Goal: Information Seeking & Learning: Learn about a topic

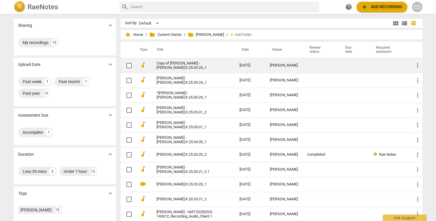
click at [191, 65] on link "Copy of [PERSON_NAME] - [PERSON_NAME].K.25.09.24_1" at bounding box center [188, 65] width 62 height 9
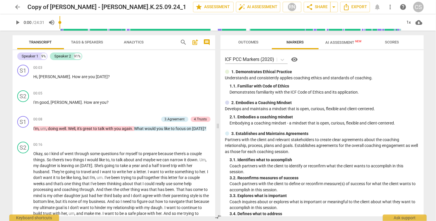
click at [344, 41] on span "AI Assessment New" at bounding box center [344, 42] width 36 height 4
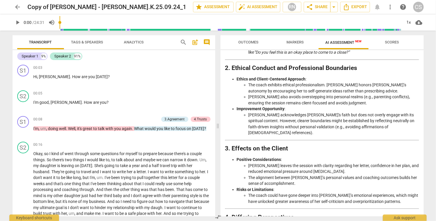
scroll to position [822, 0]
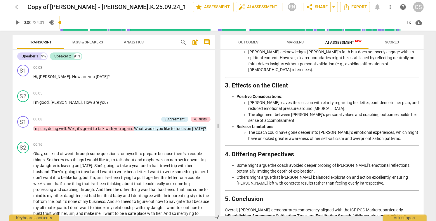
click at [19, 6] on span "arrow_back" at bounding box center [17, 7] width 7 height 7
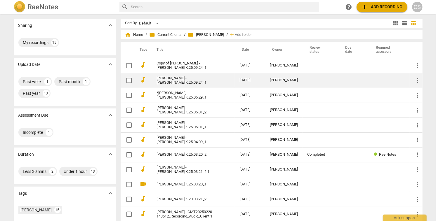
click at [187, 79] on link "[PERSON_NAME] - [PERSON_NAME].K.25.09.24_1" at bounding box center [188, 80] width 62 height 9
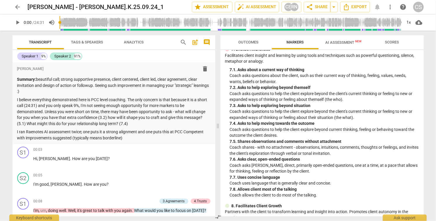
scroll to position [626, 0]
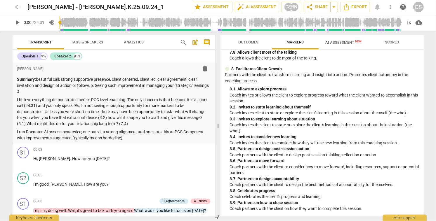
click at [332, 43] on span "AI Assessment New" at bounding box center [344, 42] width 36 height 4
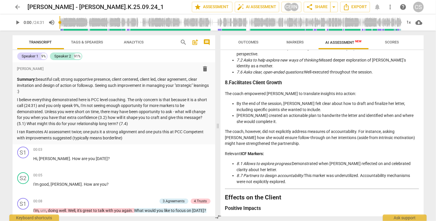
scroll to position [1043, 0]
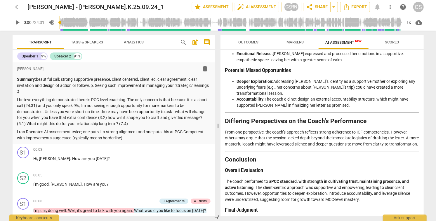
click at [17, 7] on span "arrow_back" at bounding box center [17, 7] width 7 height 7
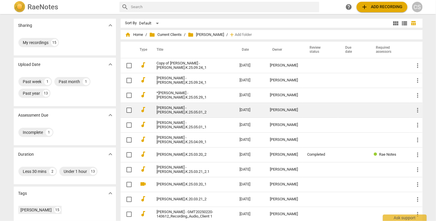
click at [165, 110] on link "Rachel Kolstad - Rachel.K.25.05.01_2" at bounding box center [188, 110] width 62 height 9
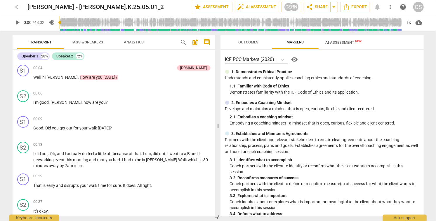
click at [339, 41] on span "AI Assessment New" at bounding box center [344, 42] width 36 height 4
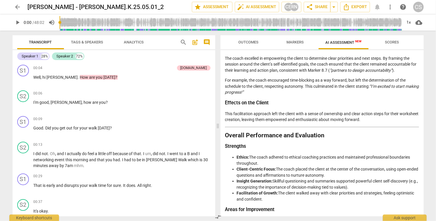
scroll to position [890, 0]
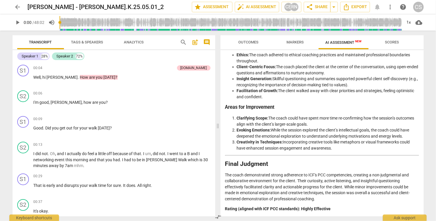
click at [17, 7] on span "arrow_back" at bounding box center [17, 7] width 7 height 7
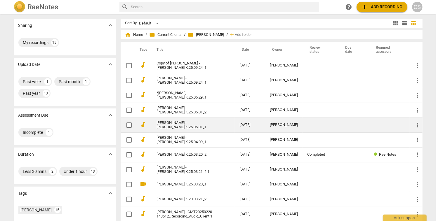
click at [194, 124] on link "Rachel Kolstad - Rachel.K.25.05.01_1" at bounding box center [188, 125] width 62 height 9
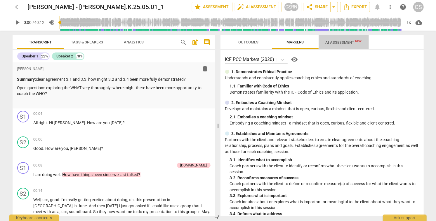
click at [341, 41] on span "AI Assessment New" at bounding box center [344, 42] width 36 height 4
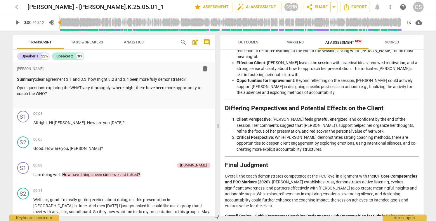
scroll to position [804, 0]
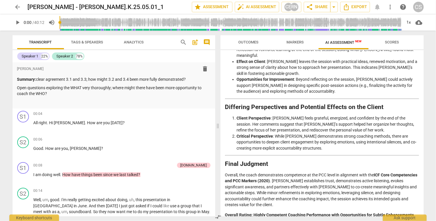
click at [16, 7] on span "arrow_back" at bounding box center [17, 7] width 7 height 7
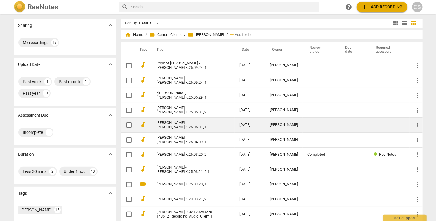
click at [191, 125] on link "Rachel Kolstad - Rachel.K.25.05.01_1" at bounding box center [188, 125] width 62 height 9
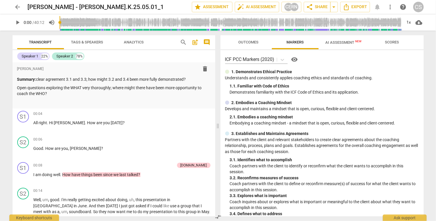
click at [345, 41] on span "AI Assessment New" at bounding box center [344, 42] width 36 height 4
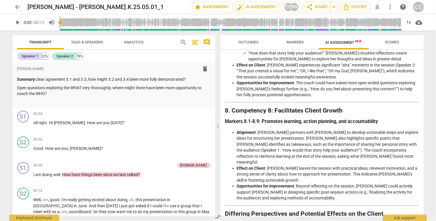
scroll to position [804, 0]
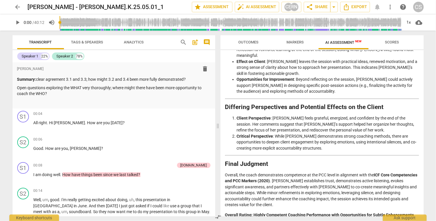
click at [17, 5] on span "arrow_back" at bounding box center [17, 7] width 7 height 7
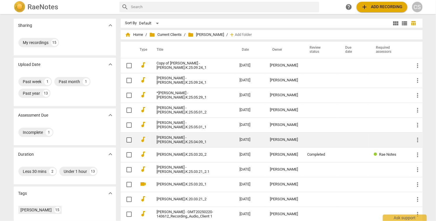
click at [196, 140] on link "Rachel Kolstad - Rachel.K.25.04.09_1" at bounding box center [188, 140] width 62 height 9
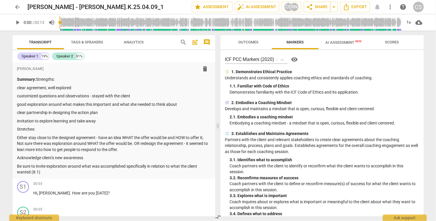
click at [348, 43] on span "AI Assessment New" at bounding box center [344, 42] width 36 height 4
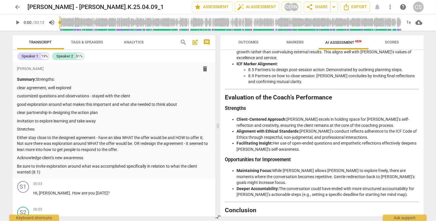
scroll to position [981, 0]
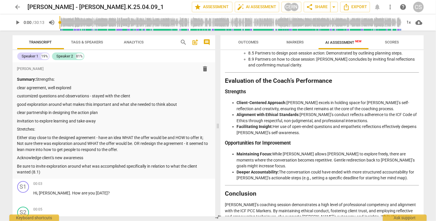
click at [18, 7] on span "arrow_back" at bounding box center [17, 7] width 7 height 7
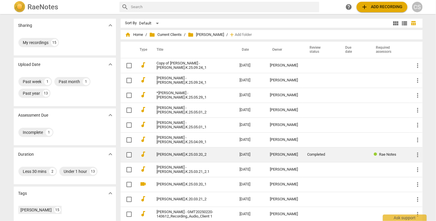
click at [204, 154] on link "Rachel - Rachel.K.25.03.20_2" at bounding box center [188, 155] width 62 height 4
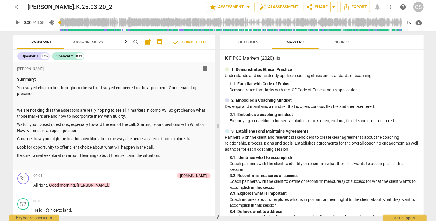
click at [287, 7] on span "auto_fix_high AI Assessment" at bounding box center [279, 7] width 39 height 7
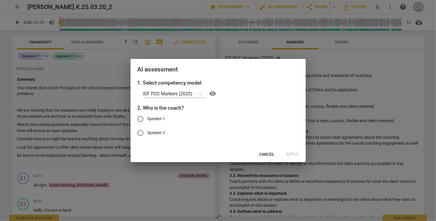
click at [142, 118] on input "Speaker 1" at bounding box center [140, 119] width 14 height 14
radio input "true"
click at [288, 153] on span "Apply" at bounding box center [292, 155] width 12 height 6
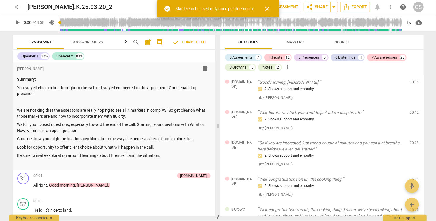
click at [418, 43] on div "Outcomes Markers Scores" at bounding box center [322, 42] width 194 height 14
click at [269, 8] on span "close" at bounding box center [267, 8] width 7 height 7
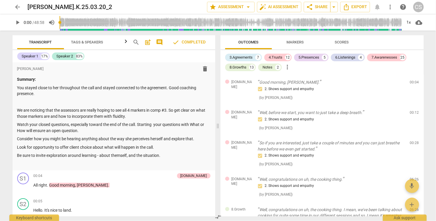
click at [18, 6] on span "arrow_back" at bounding box center [17, 7] width 7 height 7
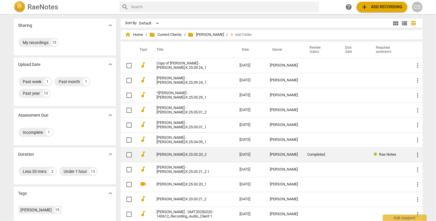
click at [214, 153] on link "Rachel - Rachel.K.25.03.20_2" at bounding box center [188, 155] width 62 height 4
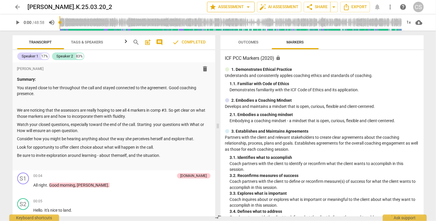
click at [242, 8] on span "star Assessment arrow_drop_down" at bounding box center [231, 7] width 42 height 7
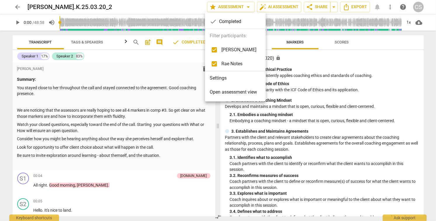
click at [214, 49] on input "checkbox" at bounding box center [214, 50] width 14 height 14
click at [215, 50] on input "checkbox" at bounding box center [214, 50] width 14 height 14
checkbox input "true"
click at [288, 79] on div at bounding box center [218, 110] width 436 height 221
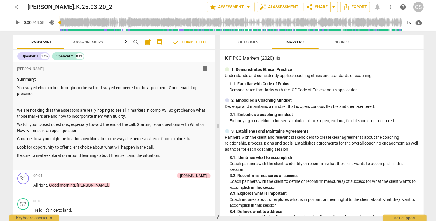
click at [18, 8] on span "arrow_back" at bounding box center [17, 7] width 7 height 7
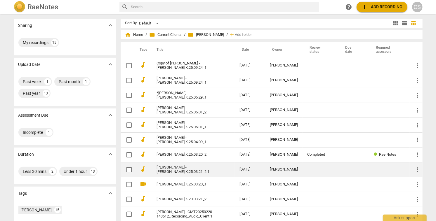
click at [208, 171] on link "Rachel Kolstad - Rachel.K.25.03.21_2.1" at bounding box center [188, 170] width 62 height 9
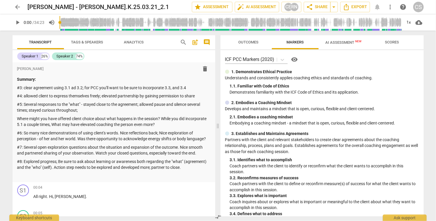
click at [340, 42] on span "AI Assessment New" at bounding box center [344, 42] width 36 height 4
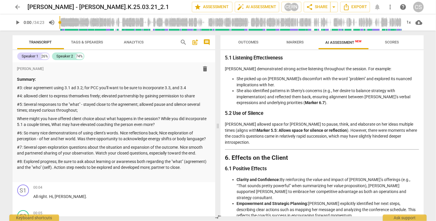
scroll to position [779, 0]
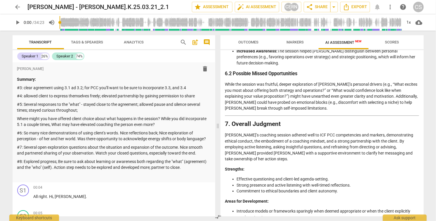
click at [17, 8] on span "arrow_back" at bounding box center [17, 7] width 7 height 7
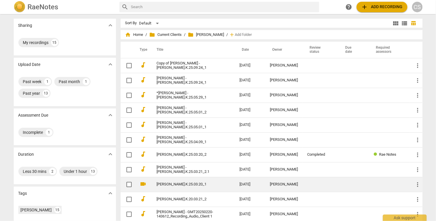
click at [205, 184] on link "Rachel - Rachel.K.25.03.20_1" at bounding box center [188, 184] width 62 height 4
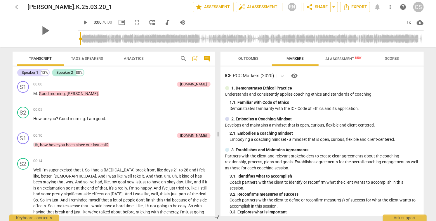
click at [337, 58] on span "AI Assessment New" at bounding box center [344, 59] width 36 height 4
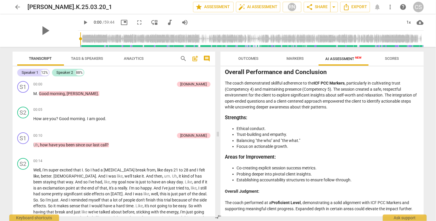
scroll to position [1350, 0]
click at [17, 7] on span "arrow_back" at bounding box center [17, 7] width 7 height 7
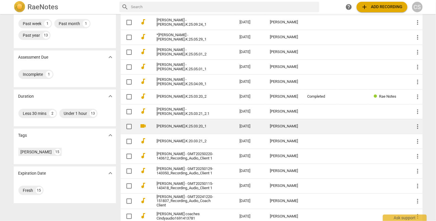
scroll to position [60, 0]
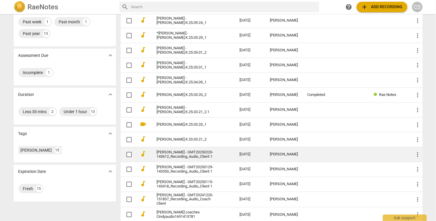
click at [248, 155] on td "2025-02-25" at bounding box center [250, 154] width 30 height 15
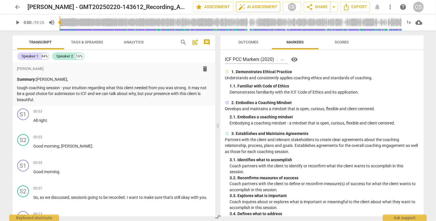
click at [272, 7] on span "auto_fix_high AI Assessment" at bounding box center [258, 7] width 39 height 7
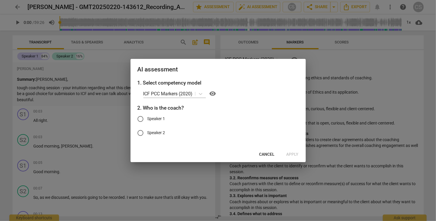
click at [140, 133] on input "Speaker 2" at bounding box center [140, 133] width 14 height 14
radio input "true"
click at [289, 155] on span "Apply" at bounding box center [292, 155] width 12 height 6
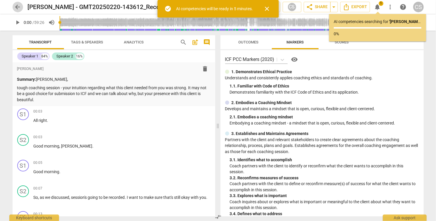
click at [18, 7] on span "arrow_back" at bounding box center [17, 7] width 7 height 7
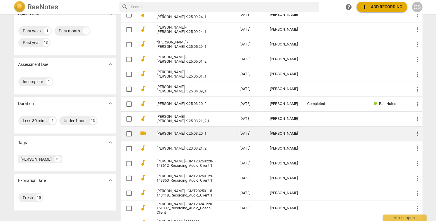
scroll to position [52, 0]
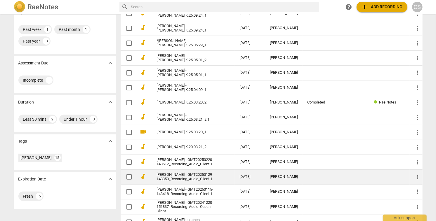
click at [206, 178] on link "Rachel - GMT20250129-143350_Recording_Audio_Client 1" at bounding box center [188, 177] width 62 height 9
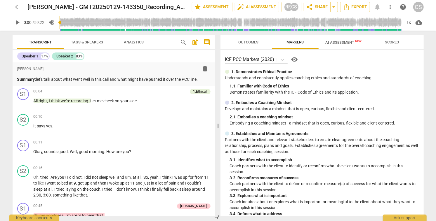
click at [335, 43] on span "AI Assessment New" at bounding box center [344, 42] width 36 height 4
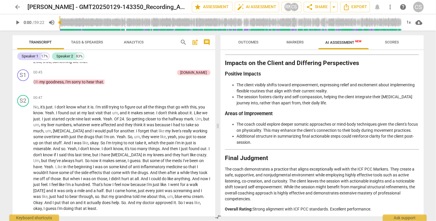
scroll to position [136, 0]
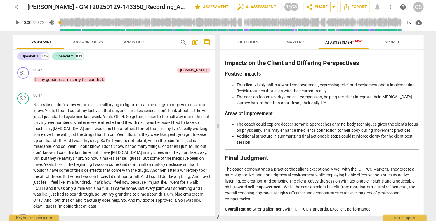
click at [17, 22] on span "play_arrow" at bounding box center [17, 22] width 7 height 7
type input "3"
click at [16, 7] on span "arrow_back" at bounding box center [17, 7] width 7 height 7
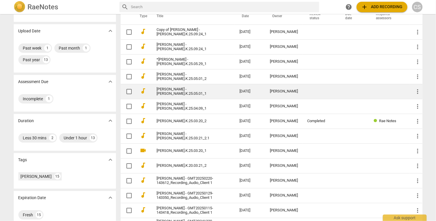
scroll to position [65, 0]
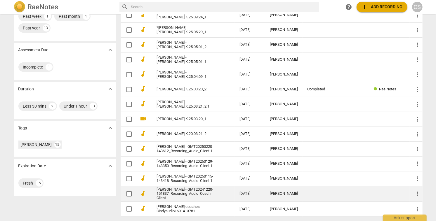
click at [200, 195] on link "Rachel - GMT20241220-151837_Recording_Audio_Coach Client" at bounding box center [188, 194] width 62 height 13
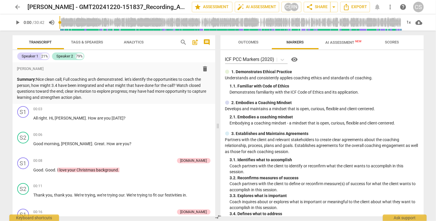
click at [328, 41] on span "AI Assessment New" at bounding box center [344, 42] width 36 height 4
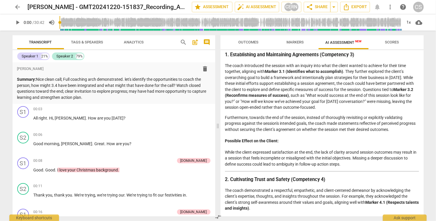
scroll to position [40, 0]
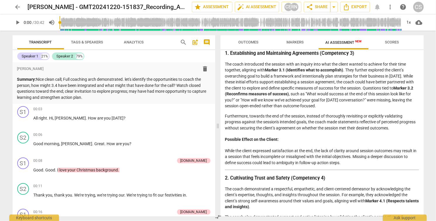
click at [18, 9] on span "arrow_back" at bounding box center [17, 7] width 7 height 7
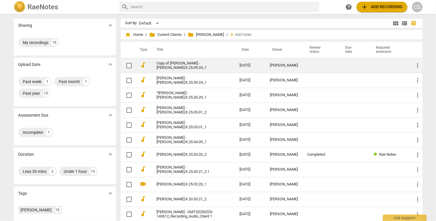
click at [191, 69] on link "Copy of Rachel Kolstad - Rachel.K.25.09.24_1" at bounding box center [188, 65] width 62 height 9
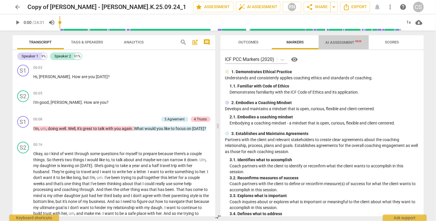
click at [330, 43] on span "AI Assessment New" at bounding box center [344, 42] width 36 height 4
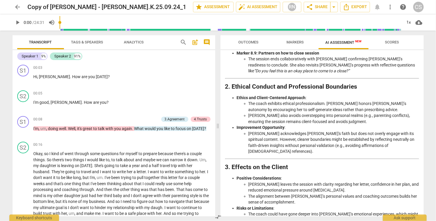
scroll to position [822, 0]
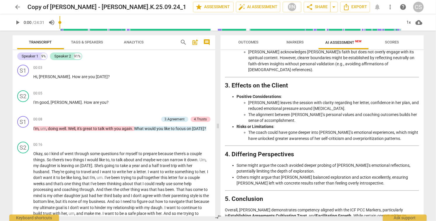
click at [18, 7] on span "arrow_back" at bounding box center [17, 7] width 7 height 7
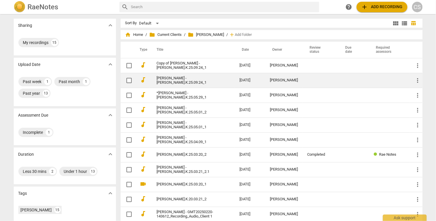
click at [207, 82] on link "Rachel Kolstad - Rachel.K.25.09.24_1" at bounding box center [188, 80] width 62 height 9
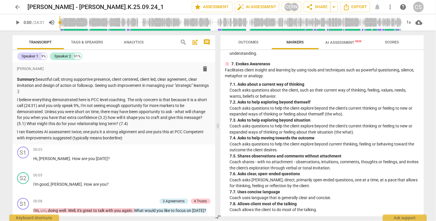
scroll to position [626, 0]
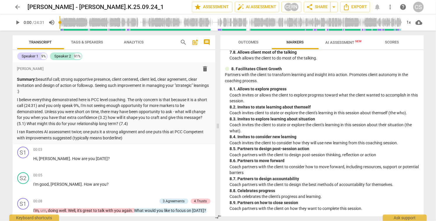
click at [332, 42] on span "AI Assessment New" at bounding box center [344, 42] width 36 height 4
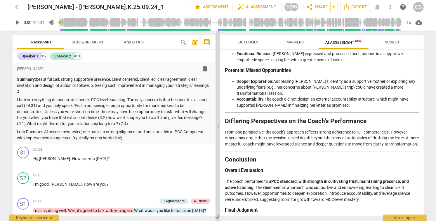
scroll to position [1037, 0]
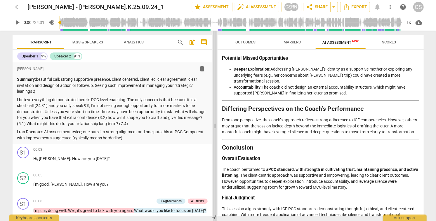
click at [215, 127] on span at bounding box center [215, 126] width 4 height 191
click at [17, 8] on span "arrow_back" at bounding box center [17, 7] width 7 height 7
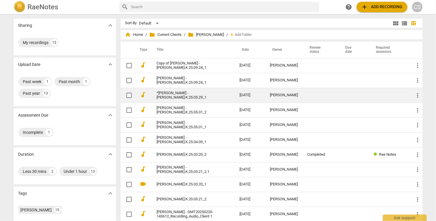
click at [210, 95] on link "*Rachel Kolstad - Rachel.K.25.05.29_1" at bounding box center [188, 95] width 62 height 9
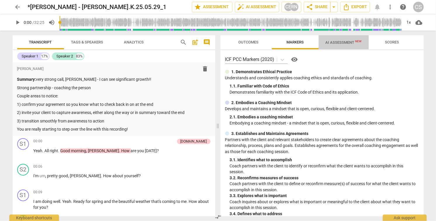
click at [335, 42] on span "AI Assessment New" at bounding box center [344, 42] width 36 height 4
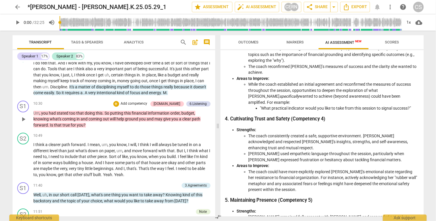
scroll to position [859, 0]
click at [25, 123] on span "play_arrow" at bounding box center [23, 119] width 7 height 7
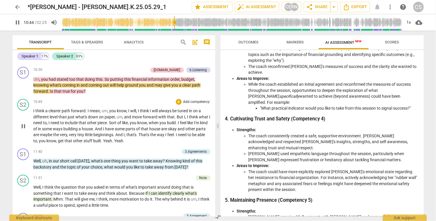
scroll to position [894, 0]
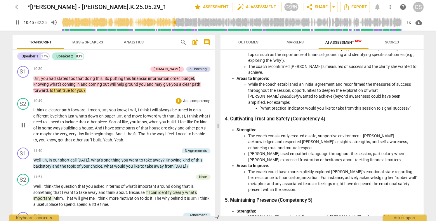
click at [24, 129] on span "pause" at bounding box center [23, 125] width 7 height 7
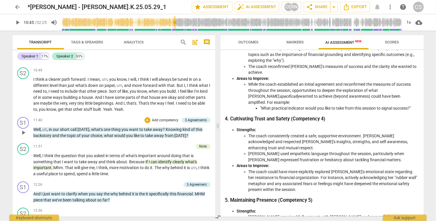
scroll to position [930, 0]
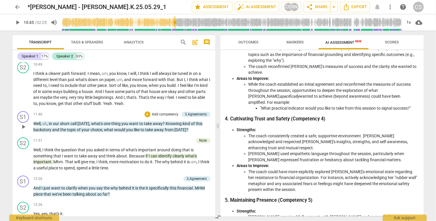
click at [95, 126] on span "what's" at bounding box center [97, 123] width 13 height 5
click at [95, 107] on p "I think a clearer path forward . I mean , um , you know , I will , I think I wi…" at bounding box center [122, 89] width 177 height 36
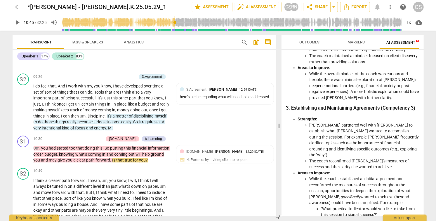
scroll to position [428, 0]
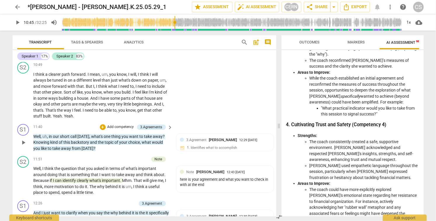
click at [96, 139] on span "what's" at bounding box center [97, 136] width 13 height 5
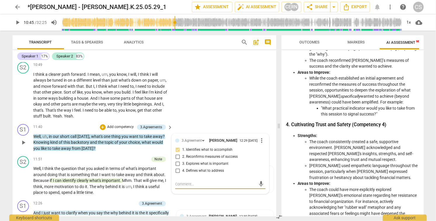
click at [96, 139] on span "what's" at bounding box center [97, 136] width 13 height 5
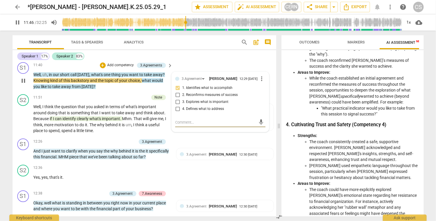
scroll to position [1101, 0]
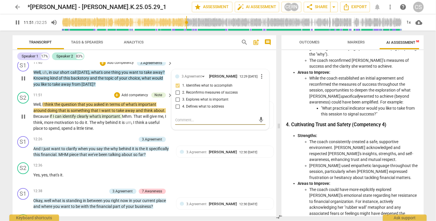
click at [51, 119] on span "if" at bounding box center [51, 116] width 3 height 5
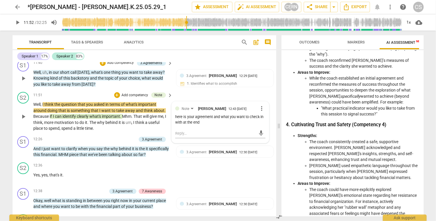
click at [51, 119] on span "if" at bounding box center [51, 116] width 3 height 5
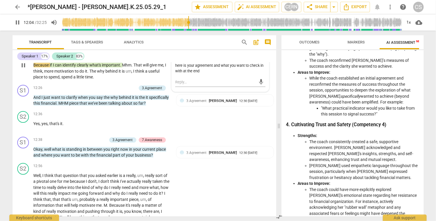
scroll to position [1153, 0]
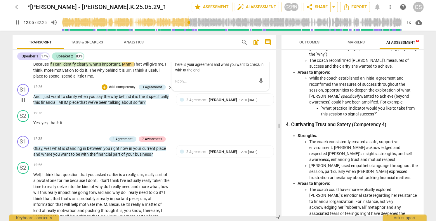
click at [24, 103] on span "pause" at bounding box center [23, 99] width 7 height 7
click at [25, 103] on span "play_arrow" at bounding box center [23, 99] width 7 height 7
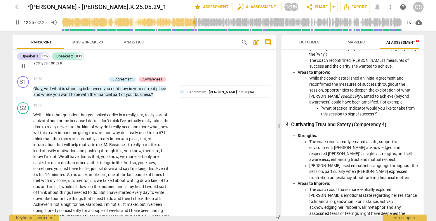
scroll to position [1215, 0]
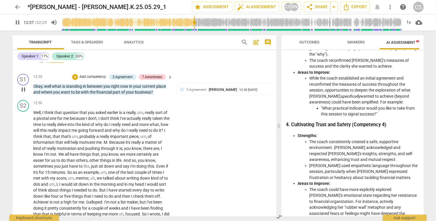
click at [23, 93] on span "pause" at bounding box center [23, 89] width 7 height 7
type input "758"
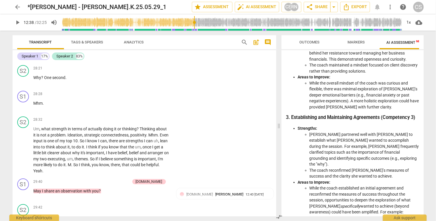
scroll to position [2400, 0]
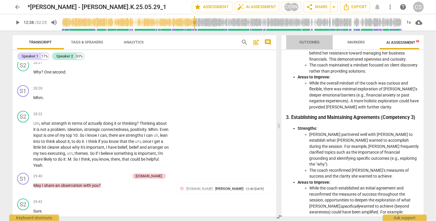
click at [309, 41] on span "Outcomes" at bounding box center [309, 42] width 20 height 4
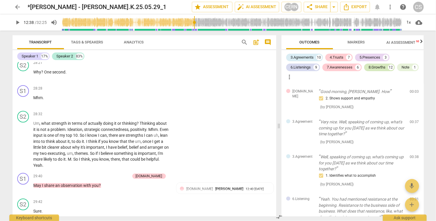
click at [378, 67] on div "8.Growths" at bounding box center [377, 68] width 17 height 6
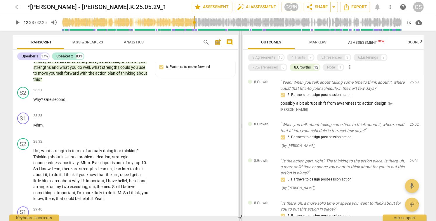
scroll to position [2638, 0]
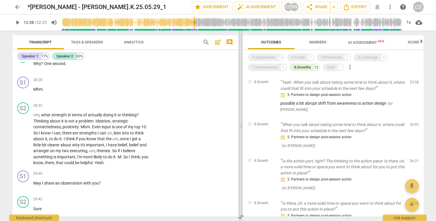
drag, startPoint x: 279, startPoint y: 127, endPoint x: 238, endPoint y: 134, distance: 41.5
click at [239, 134] on span at bounding box center [241, 126] width 4 height 191
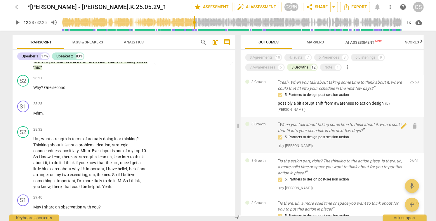
click at [259, 139] on div "8.Growth When you talk about taking some time to think about it, where could th…" at bounding box center [332, 135] width 183 height 36
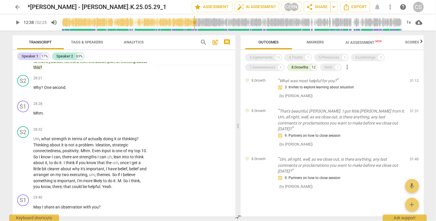
scroll to position [377, 0]
click at [255, 58] on div "3.Agreements" at bounding box center [261, 58] width 23 height 6
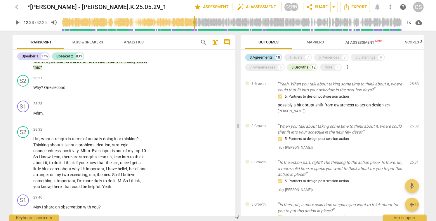
scroll to position [756, 0]
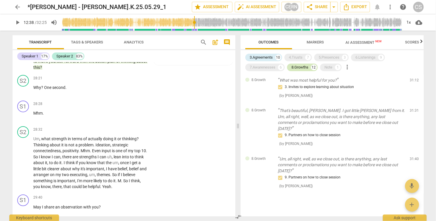
click at [307, 67] on div "8.Growths" at bounding box center [300, 68] width 17 height 6
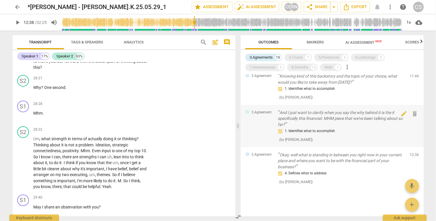
scroll to position [266, 0]
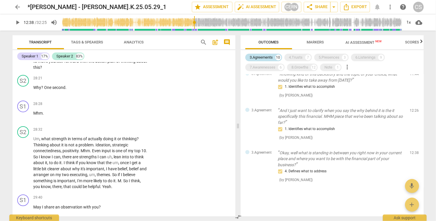
click at [267, 56] on div "3.Agreements" at bounding box center [261, 58] width 23 height 6
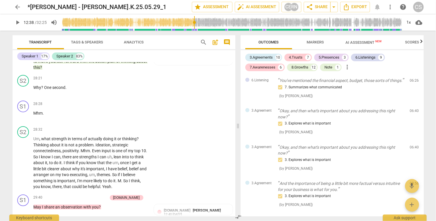
scroll to position [598, 0]
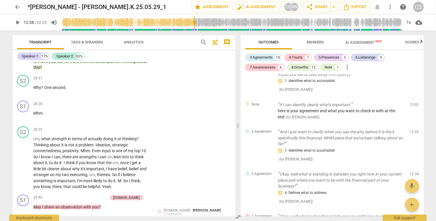
click at [352, 42] on span "AI Assessment New" at bounding box center [364, 42] width 36 height 4
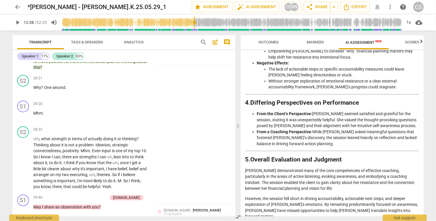
scroll to position [921, 0]
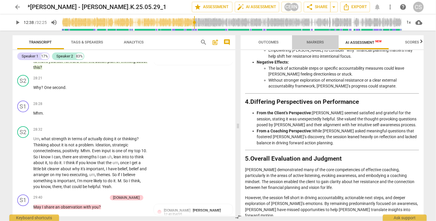
click at [317, 41] on span "Markers" at bounding box center [315, 42] width 17 height 4
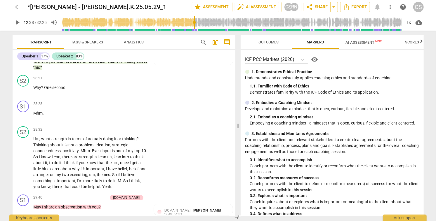
click at [267, 42] on span "Outcomes" at bounding box center [268, 42] width 20 height 4
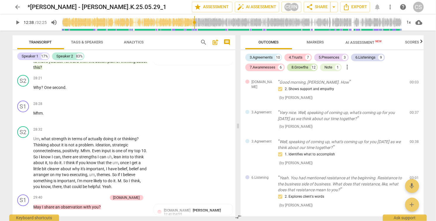
click at [301, 68] on div "8.Growths" at bounding box center [300, 68] width 17 height 6
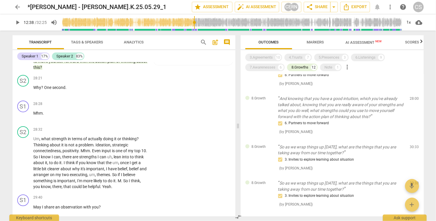
scroll to position [240, 0]
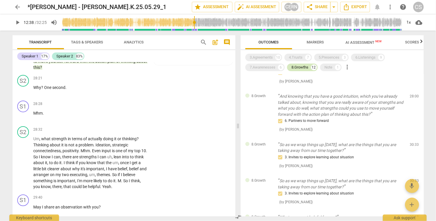
click at [298, 67] on div "8.Growths" at bounding box center [300, 68] width 17 height 6
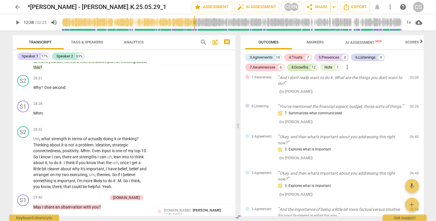
scroll to position [1435, 0]
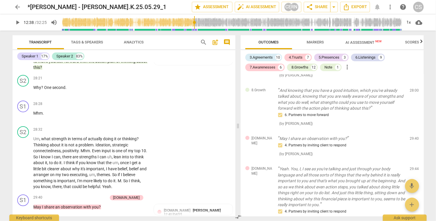
click at [18, 8] on span "arrow_back" at bounding box center [17, 7] width 7 height 7
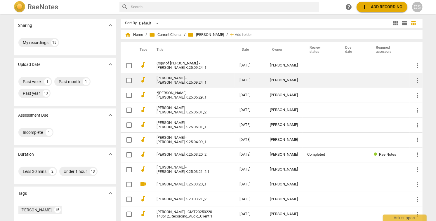
click at [201, 82] on link "Rachel Kolstad - Rachel.K.25.09.24_1" at bounding box center [188, 80] width 62 height 9
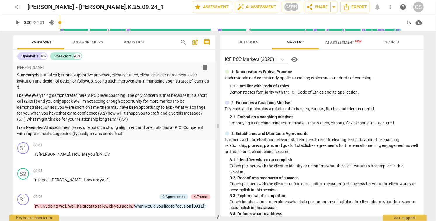
scroll to position [4, 0]
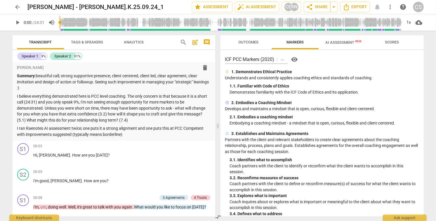
click at [248, 42] on span "Outcomes" at bounding box center [248, 42] width 20 height 4
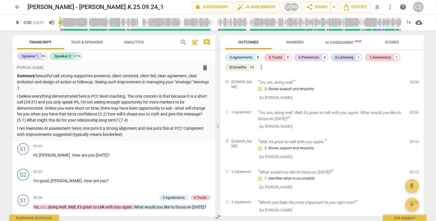
click at [19, 6] on span "arrow_back" at bounding box center [17, 7] width 7 height 7
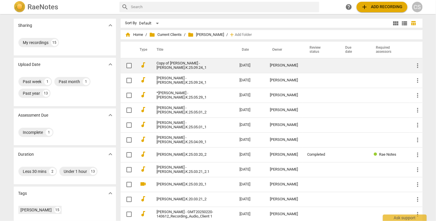
click at [128, 67] on input "checkbox" at bounding box center [129, 65] width 12 height 7
checkbox input "false"
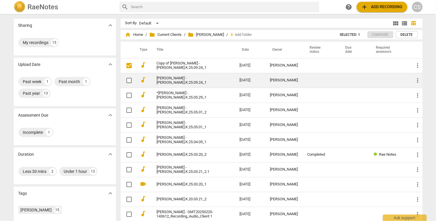
click at [128, 80] on input "checkbox" at bounding box center [129, 80] width 12 height 7
checkbox input "false"
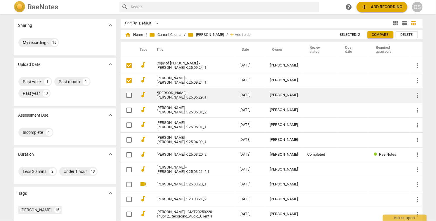
click at [128, 94] on input "checkbox" at bounding box center [129, 95] width 12 height 7
checkbox input "false"
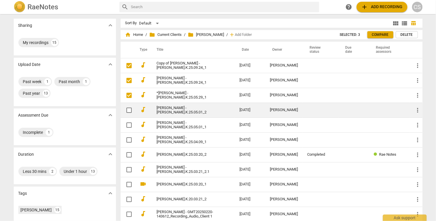
click at [128, 111] on input "checkbox" at bounding box center [129, 110] width 12 height 7
checkbox input "false"
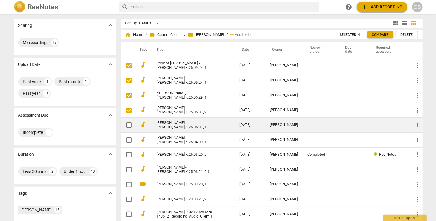
click at [128, 126] on input "checkbox" at bounding box center [129, 125] width 12 height 7
checkbox input "false"
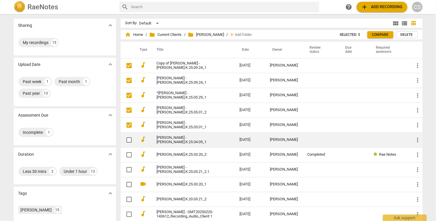
click at [128, 139] on input "checkbox" at bounding box center [129, 140] width 12 height 7
checkbox input "false"
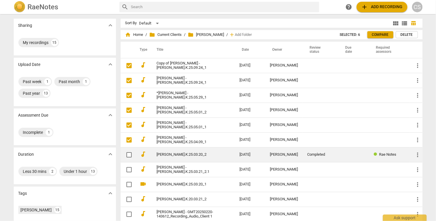
click at [127, 156] on input "checkbox" at bounding box center [129, 155] width 12 height 7
checkbox input "false"
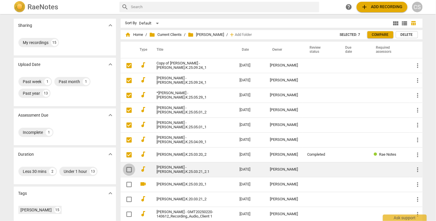
click at [128, 169] on input "checkbox" at bounding box center [129, 169] width 12 height 7
checkbox input "false"
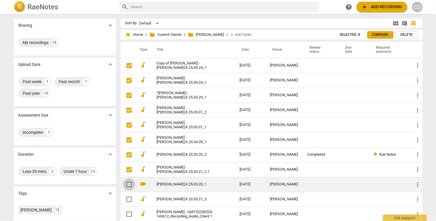
click at [128, 184] on input "checkbox" at bounding box center [129, 184] width 12 height 7
checkbox input "false"
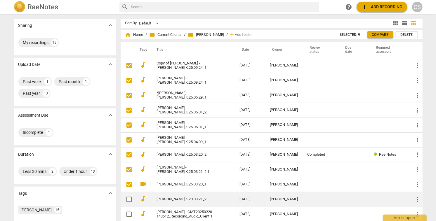
click at [128, 201] on input "checkbox" at bounding box center [129, 199] width 12 height 7
checkbox input "false"
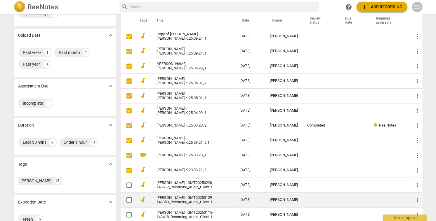
scroll to position [30, 0]
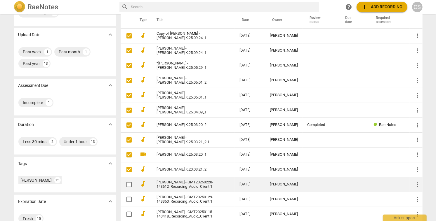
click at [127, 185] on input "checkbox" at bounding box center [129, 184] width 12 height 7
checkbox input "false"
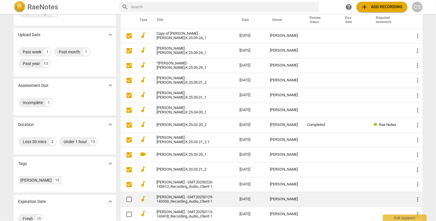
click at [128, 201] on input "checkbox" at bounding box center [129, 199] width 12 height 7
checkbox input "false"
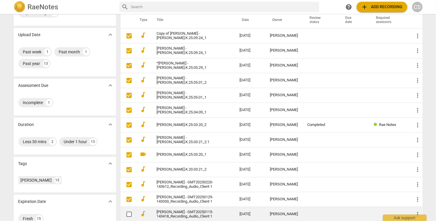
click at [129, 213] on input "checkbox" at bounding box center [129, 214] width 12 height 7
checkbox input "false"
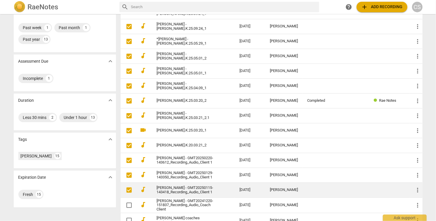
scroll to position [65, 0]
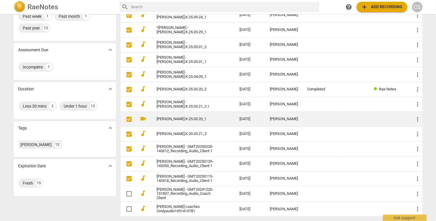
click at [128, 120] on input "checkbox" at bounding box center [129, 119] width 12 height 7
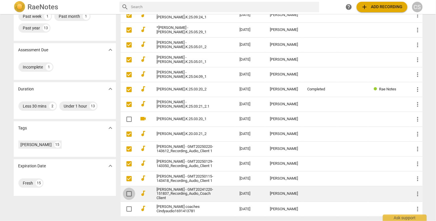
click at [127, 194] on input "checkbox" at bounding box center [129, 194] width 12 height 7
checkbox input "false"
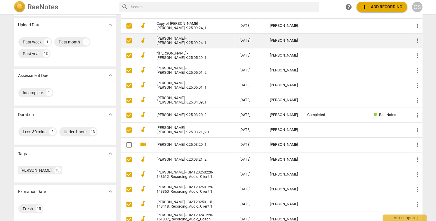
scroll to position [0, 0]
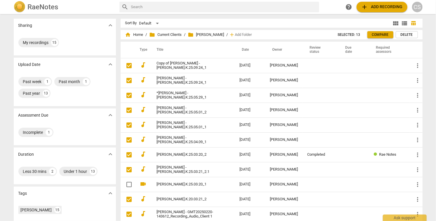
click at [374, 35] on span "Compare" at bounding box center [380, 34] width 17 height 5
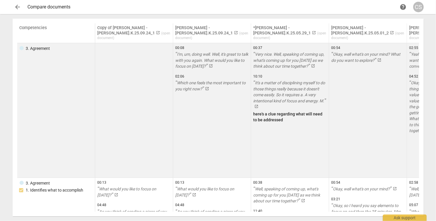
click at [353, 89] on td "00:54 Okay, well what's on your mind? What do you want to explore? launch" at bounding box center [368, 110] width 78 height 135
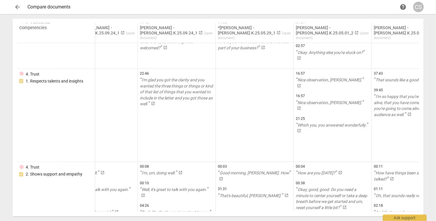
scroll to position [550, 0]
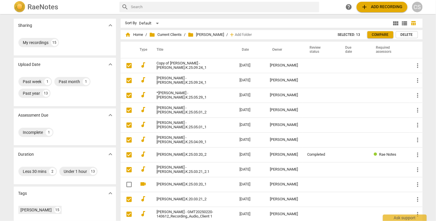
click at [377, 33] on span "Compare" at bounding box center [380, 34] width 17 height 5
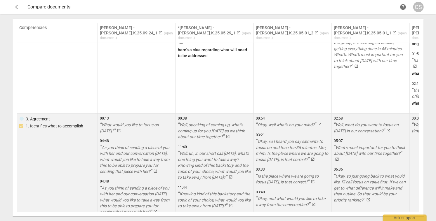
scroll to position [62, 75]
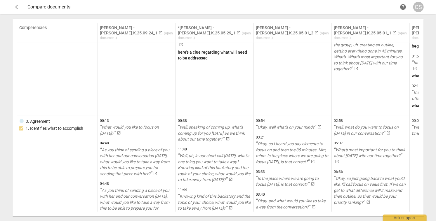
click at [286, 33] on span "( open document )" at bounding box center [292, 35] width 73 height 9
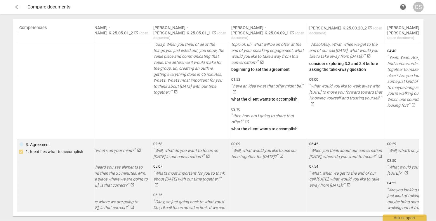
scroll to position [38, 256]
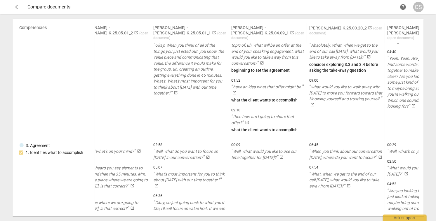
click at [255, 34] on span "( open document )" at bounding box center [268, 35] width 73 height 9
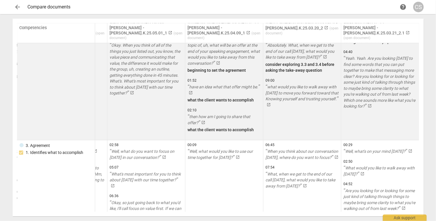
scroll to position [36, 302]
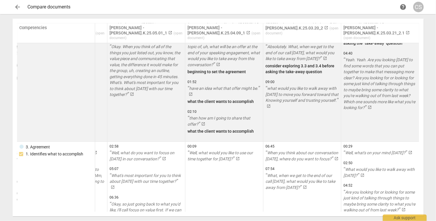
click at [298, 114] on td "06:46 When you think about our conversation today, where do you want to focus? …" at bounding box center [302, 74] width 78 height 135
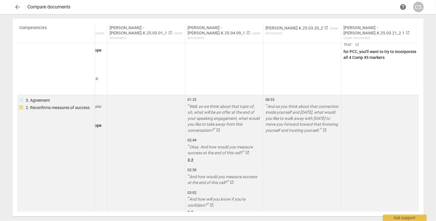
scroll to position [256, 302]
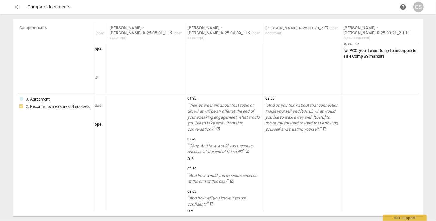
click at [17, 7] on span "arrow_back" at bounding box center [17, 7] width 7 height 7
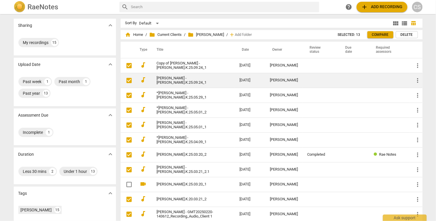
click at [177, 79] on link "Rachel Kolstad - Rachel.K.25.09.24_1" at bounding box center [188, 80] width 62 height 9
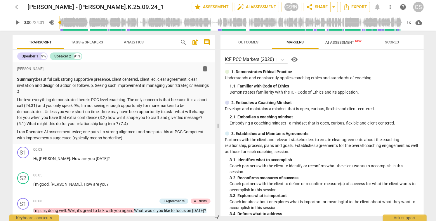
click at [255, 42] on span "Outcomes" at bounding box center [248, 42] width 20 height 4
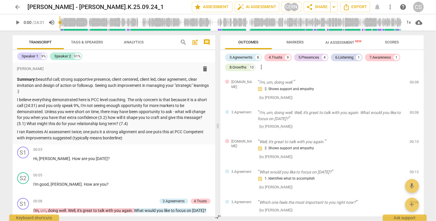
click at [19, 8] on span "arrow_back" at bounding box center [17, 7] width 7 height 7
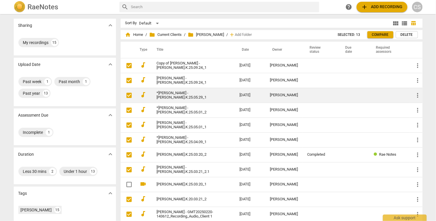
click at [181, 94] on link "*Rachel Kolstad - Rachel.K.25.05.29_1" at bounding box center [188, 95] width 62 height 9
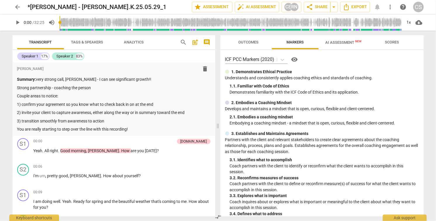
click at [252, 41] on span "Outcomes" at bounding box center [248, 42] width 20 height 4
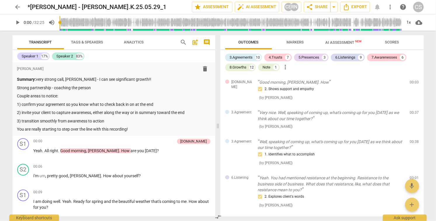
click at [389, 41] on span "Scores" at bounding box center [392, 42] width 14 height 4
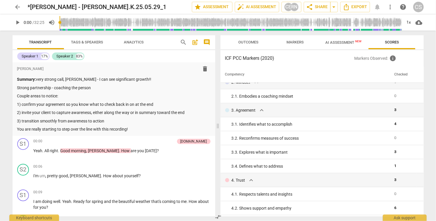
scroll to position [35, 0]
click at [18, 6] on span "arrow_back" at bounding box center [17, 7] width 7 height 7
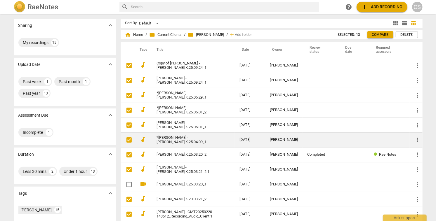
click at [203, 140] on link "*Rachel Kolstad - Rachel.K.25.04.09_1" at bounding box center [188, 140] width 62 height 9
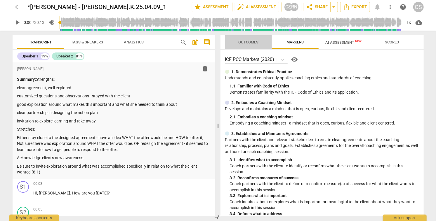
click at [252, 42] on span "Outcomes" at bounding box center [248, 42] width 20 height 4
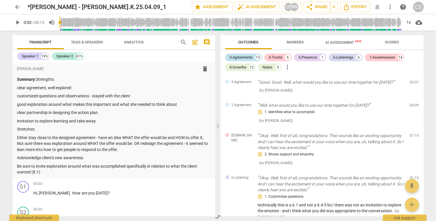
click at [247, 58] on div "3.Agreements" at bounding box center [241, 58] width 23 height 6
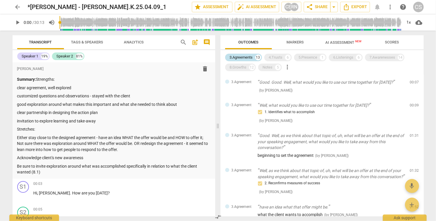
click at [250, 56] on div "3.Agreements" at bounding box center [241, 58] width 23 height 6
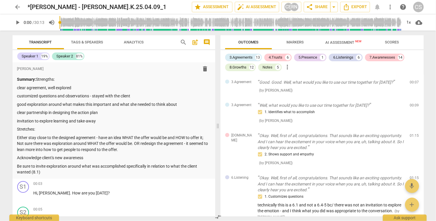
click at [392, 41] on span "Scores" at bounding box center [392, 42] width 14 height 4
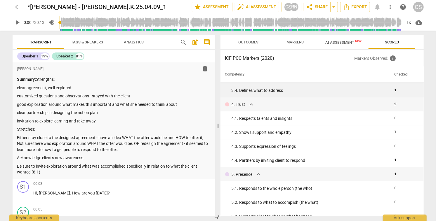
scroll to position [113, 0]
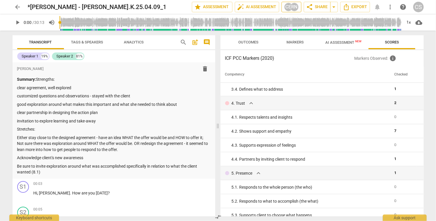
click at [291, 8] on div "RN" at bounding box center [294, 7] width 9 height 9
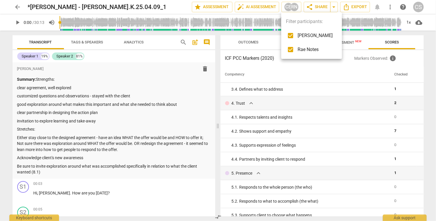
click at [291, 36] on input "checkbox" at bounding box center [291, 36] width 14 height 14
checkbox input "false"
click at [317, 139] on div at bounding box center [218, 110] width 436 height 221
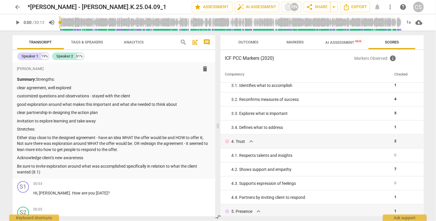
scroll to position [74, 0]
click at [289, 8] on div "CS" at bounding box center [288, 7] width 9 height 9
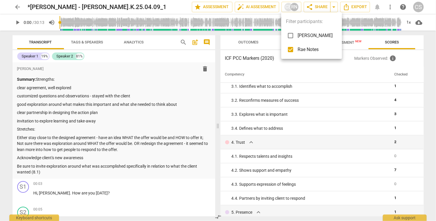
click at [291, 35] on input "checkbox" at bounding box center [291, 36] width 14 height 14
checkbox input "true"
click at [324, 133] on div at bounding box center [218, 110] width 436 height 221
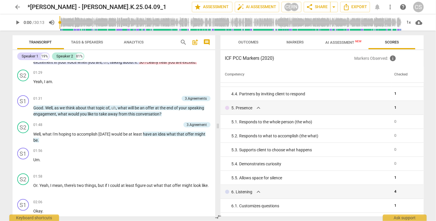
scroll to position [374, 0]
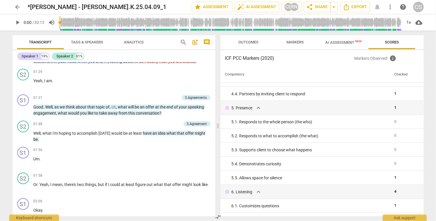
click at [253, 43] on span "Outcomes" at bounding box center [248, 42] width 20 height 4
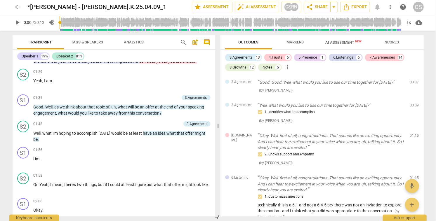
click at [298, 43] on span "Markers" at bounding box center [294, 42] width 17 height 4
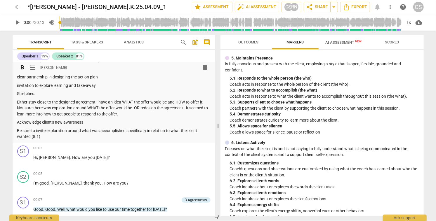
scroll to position [38, 0]
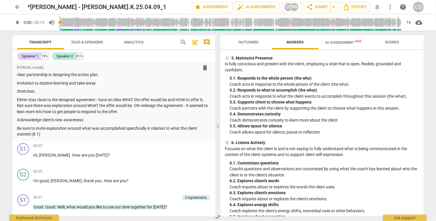
click at [253, 43] on span "Outcomes" at bounding box center [248, 42] width 20 height 4
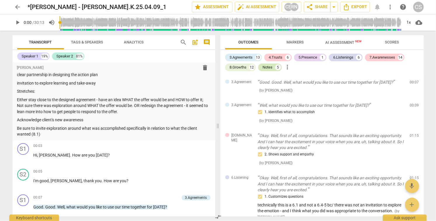
click at [269, 67] on div "Notes" at bounding box center [268, 68] width 10 height 6
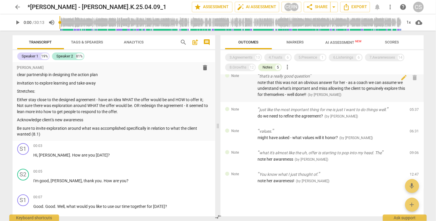
scroll to position [7, 0]
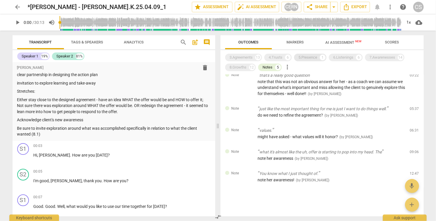
click at [301, 58] on div "5.Presence" at bounding box center [308, 58] width 19 height 6
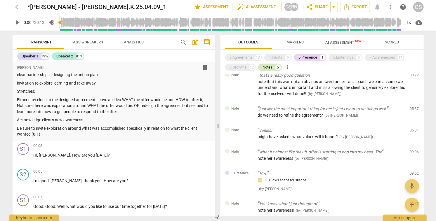
click at [270, 67] on div "Notes" at bounding box center [268, 68] width 10 height 6
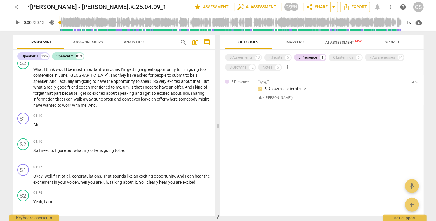
scroll to position [253, 0]
click at [34, 58] on div "Speaker 1" at bounding box center [30, 56] width 17 height 6
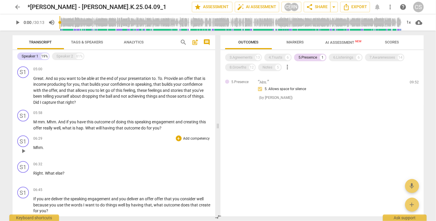
scroll to position [473, 0]
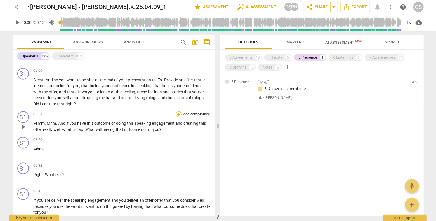
click at [177, 114] on div "+" at bounding box center [179, 115] width 6 height 6
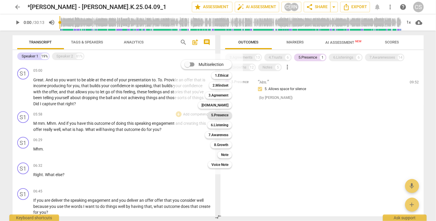
click at [219, 114] on b "5.Presence" at bounding box center [219, 115] width 17 height 7
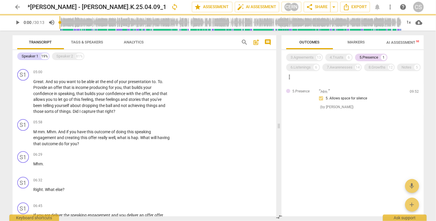
scroll to position [474, 0]
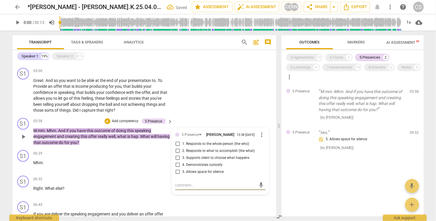
click at [176, 153] on input "2. Responds to what to accomplish (the what)" at bounding box center [177, 151] width 9 height 7
checkbox input "true"
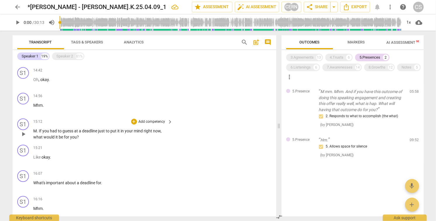
scroll to position [1061, 0]
click at [133, 121] on div "+" at bounding box center [134, 121] width 6 height 6
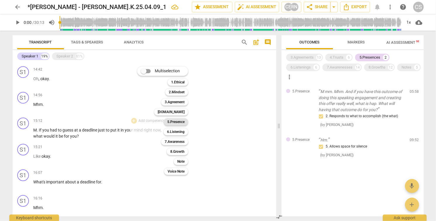
click at [178, 121] on b "5.Presence" at bounding box center [175, 122] width 17 height 7
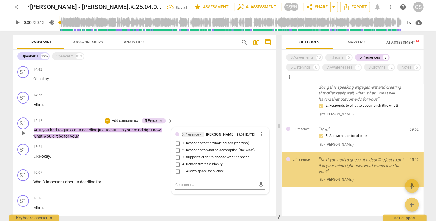
scroll to position [11, 0]
click at [176, 153] on input "2. Responds to what to accomplish (the what)" at bounding box center [177, 150] width 9 height 7
checkbox input "true"
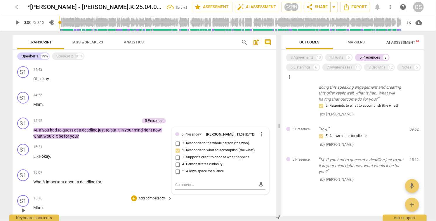
click at [199, 206] on div "S1 play_arrow pause 16:16 + Add competency keyboard_arrow_right Mhm ." at bounding box center [145, 206] width 264 height 26
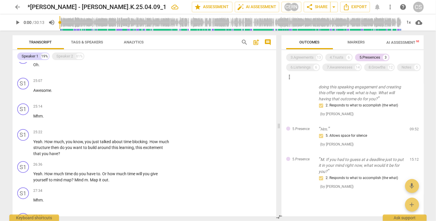
scroll to position [1625, 0]
click at [366, 57] on div "5.Presences" at bounding box center [370, 58] width 21 height 6
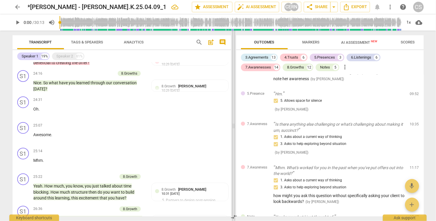
scroll to position [1669, 0]
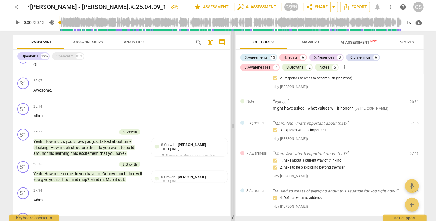
drag, startPoint x: 278, startPoint y: 126, endPoint x: 232, endPoint y: 131, distance: 46.1
click at [232, 131] on span at bounding box center [233, 126] width 4 height 191
click at [406, 41] on span "Scores" at bounding box center [407, 42] width 14 height 4
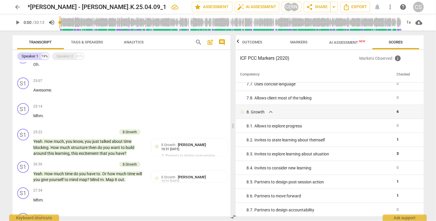
scroll to position [497, 0]
click at [61, 58] on div "Speaker 2" at bounding box center [65, 56] width 17 height 6
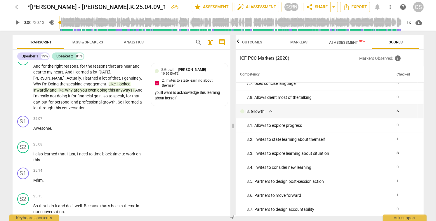
click at [18, 7] on span "arrow_back" at bounding box center [17, 7] width 7 height 7
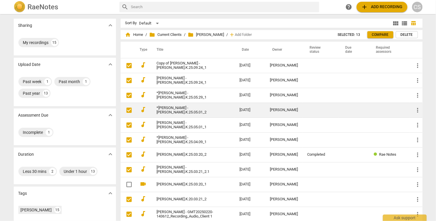
click at [177, 112] on link "*Rachel Kolstad - Rachel.K.25.05.01_2" at bounding box center [188, 110] width 62 height 9
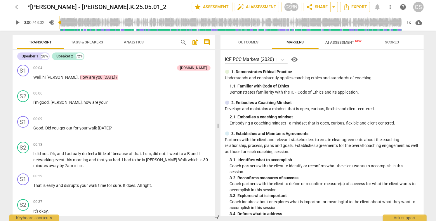
click at [392, 42] on span "Scores" at bounding box center [392, 42] width 14 height 4
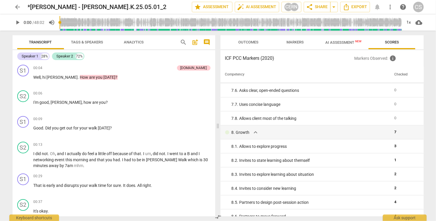
scroll to position [477, 0]
click at [339, 41] on span "AI Assessment New" at bounding box center [344, 42] width 36 height 4
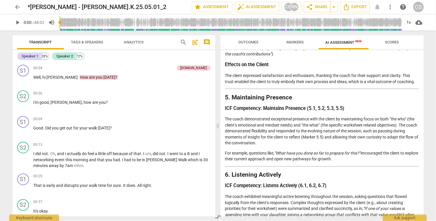
scroll to position [435, 0]
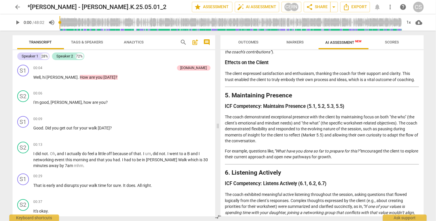
click at [88, 42] on span "Tags & Speakers" at bounding box center [87, 42] width 32 height 4
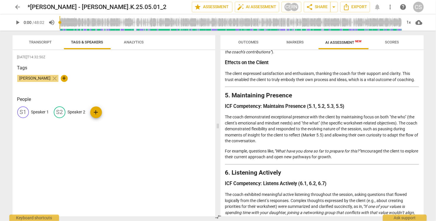
click at [40, 112] on p "Speaker 1" at bounding box center [40, 112] width 18 height 6
type input "Coach"
click at [109, 112] on p "Speaker 2" at bounding box center [115, 112] width 18 height 6
type input "Client"
click at [73, 154] on div "2025-05-01T14:32:50Z Tags Cindy Schmelzenbach close + People CO Coach edit Clie…" at bounding box center [114, 133] width 203 height 166
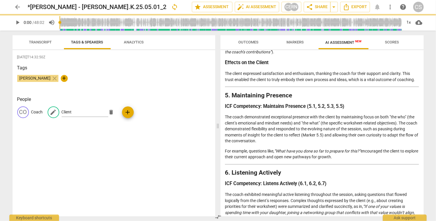
click at [39, 43] on span "Transcript" at bounding box center [40, 42] width 23 height 4
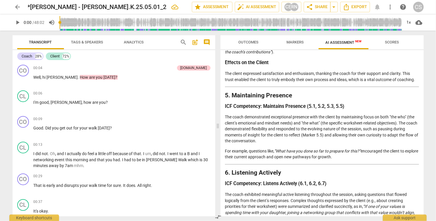
click at [18, 6] on span "arrow_back" at bounding box center [17, 7] width 7 height 7
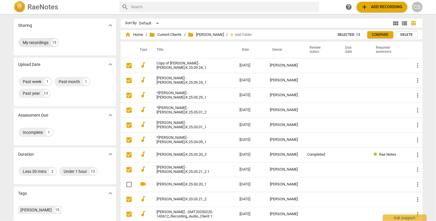
click at [35, 42] on div "My recordings" at bounding box center [36, 43] width 26 height 6
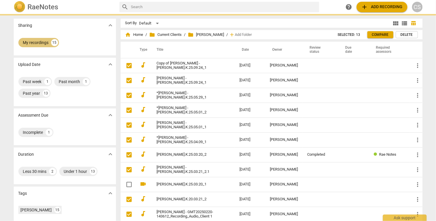
click at [35, 42] on div "My recordings" at bounding box center [36, 43] width 26 height 6
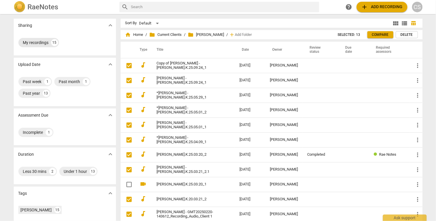
click at [35, 42] on div "My recordings" at bounding box center [36, 43] width 26 height 6
click at [33, 42] on div "My recordings" at bounding box center [36, 43] width 26 height 6
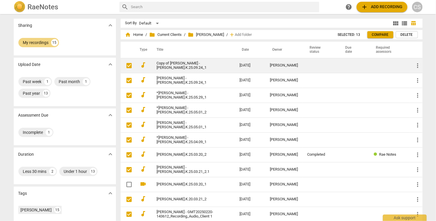
click at [128, 66] on input "checkbox" at bounding box center [129, 65] width 12 height 7
click at [128, 67] on input "checkbox" at bounding box center [129, 65] width 12 height 7
click at [128, 66] on input "checkbox" at bounding box center [129, 65] width 12 height 7
checkbox input "true"
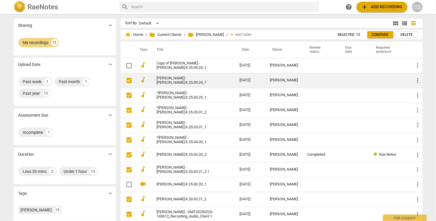
click at [128, 86] on span at bounding box center [129, 80] width 12 height 12
checkbox input "false"
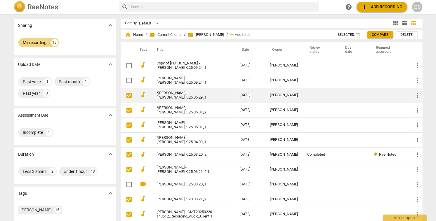
click at [129, 95] on input "checkbox" at bounding box center [129, 95] width 12 height 7
checkbox input "true"
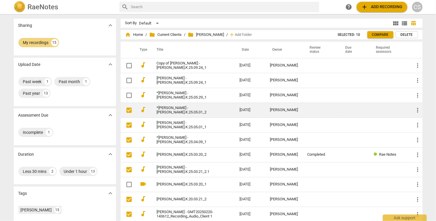
click at [128, 109] on input "checkbox" at bounding box center [129, 110] width 12 height 7
checkbox input "true"
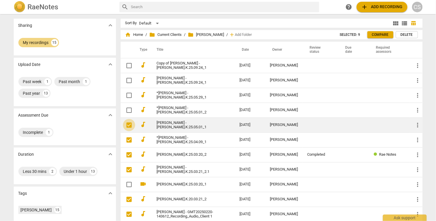
click at [130, 128] on span at bounding box center [129, 125] width 12 height 12
checkbox input "false"
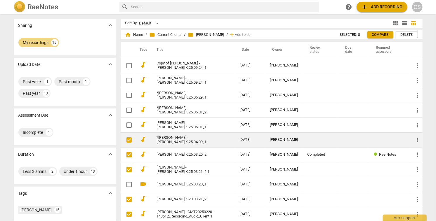
click at [129, 139] on input "checkbox" at bounding box center [129, 140] width 12 height 7
checkbox input "true"
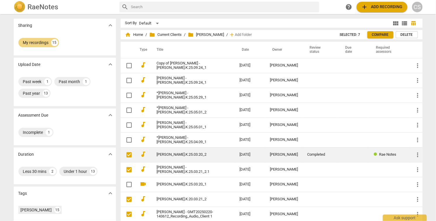
click at [129, 153] on input "checkbox" at bounding box center [129, 155] width 12 height 7
checkbox input "true"
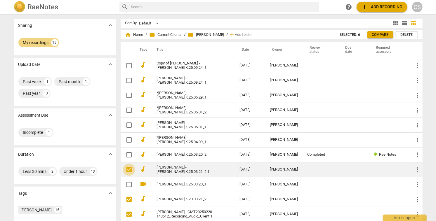
click at [129, 171] on input "checkbox" at bounding box center [129, 169] width 12 height 7
checkbox input "true"
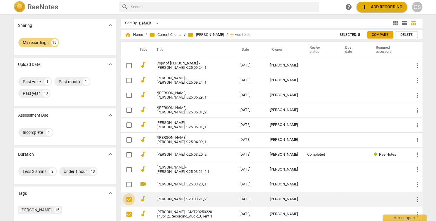
click at [129, 200] on input "checkbox" at bounding box center [129, 199] width 12 height 7
checkbox input "true"
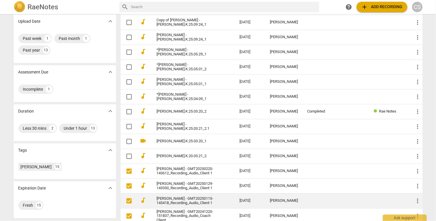
scroll to position [45, 0]
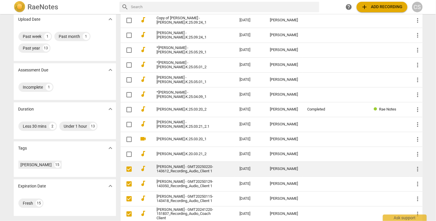
click at [127, 169] on input "checkbox" at bounding box center [129, 169] width 12 height 7
checkbox input "true"
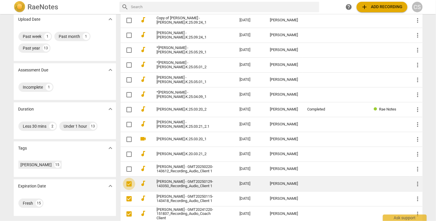
click at [130, 183] on input "checkbox" at bounding box center [129, 184] width 12 height 7
checkbox input "true"
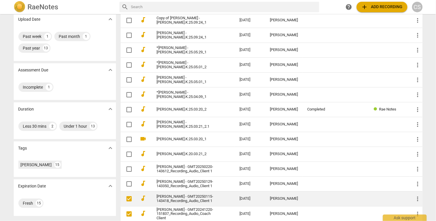
click at [129, 197] on input "checkbox" at bounding box center [129, 199] width 12 height 7
checkbox input "true"
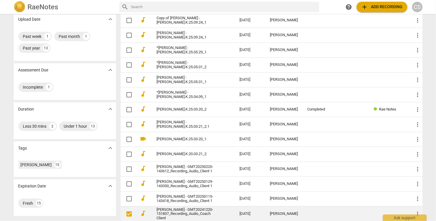
click at [131, 213] on input "checkbox" at bounding box center [129, 214] width 12 height 7
checkbox input "true"
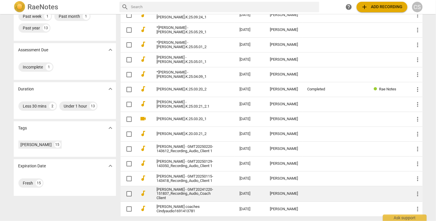
scroll to position [0, 0]
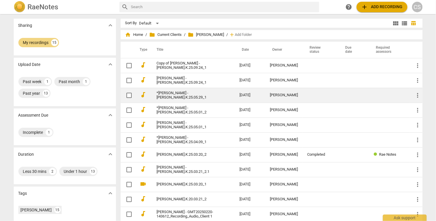
click at [197, 98] on link "*Rachel Kolstad - Rachel.K.25.05.29_1" at bounding box center [188, 95] width 62 height 9
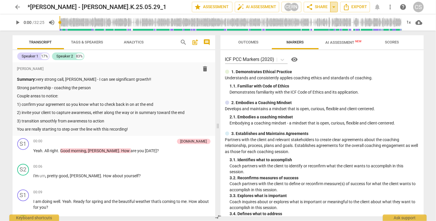
click at [333, 6] on span "arrow_drop_down" at bounding box center [334, 7] width 7 height 7
click at [318, 8] on span "share Share" at bounding box center [317, 7] width 22 height 7
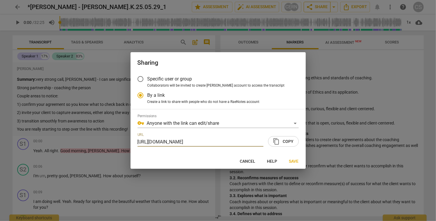
scroll to position [0, 27]
radio input "false"
click at [139, 78] on input "Specific user or group" at bounding box center [140, 79] width 14 height 14
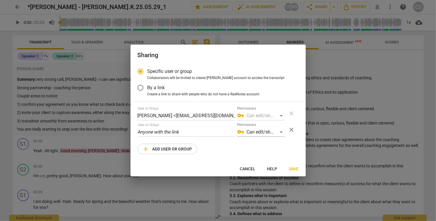
click at [181, 149] on span "add Add user or group" at bounding box center [167, 149] width 50 height 7
radio input "false"
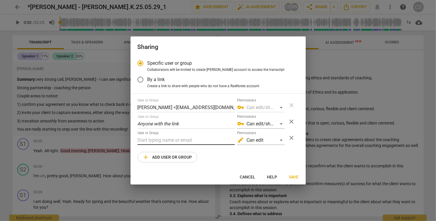
click at [180, 142] on input "text" at bounding box center [186, 140] width 97 height 9
type input "rachel@elevatenorthconsulting.com"
click at [292, 177] on span "Save" at bounding box center [294, 178] width 10 height 6
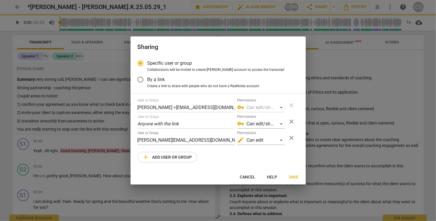
radio input "false"
type input "Rachel Kolstad <rachel@elevatenorthconsulting.com>"
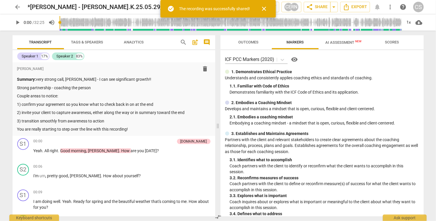
click at [18, 8] on span "arrow_back" at bounding box center [17, 7] width 7 height 7
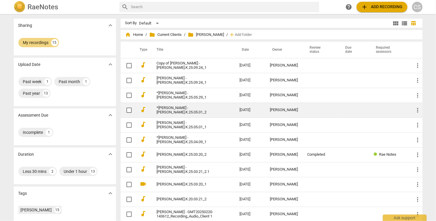
click at [198, 110] on link "*Rachel Kolstad - Rachel.K.25.05.01_2" at bounding box center [188, 110] width 62 height 9
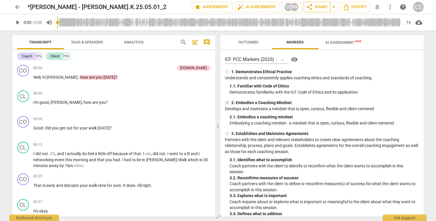
click at [319, 8] on span "share Share" at bounding box center [317, 7] width 22 height 7
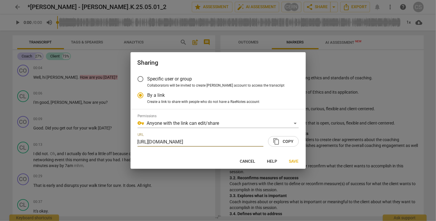
radio input "false"
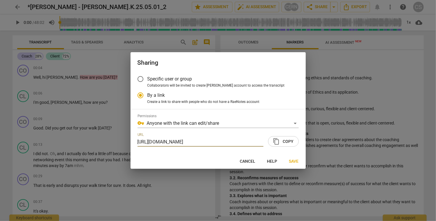
scroll to position [0, 30]
click at [141, 78] on input "Specific user or group" at bounding box center [140, 79] width 14 height 14
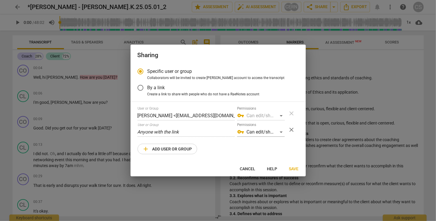
click at [156, 150] on span "add Add user or group" at bounding box center [167, 149] width 50 height 7
radio input "false"
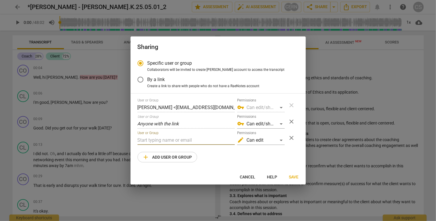
click at [164, 142] on input "text" at bounding box center [186, 140] width 97 height 9
type input "rachel@elevatenorthconsulting.com"
click at [293, 175] on span "Save" at bounding box center [294, 178] width 10 height 6
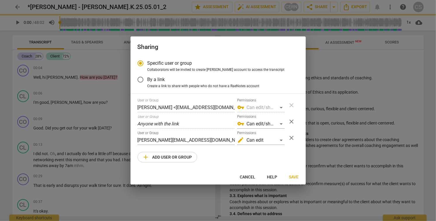
radio input "false"
type input "Rachel Kolstad <rachel@elevatenorthconsulting.com>"
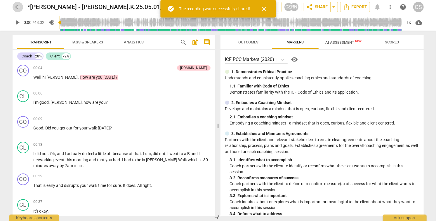
click at [19, 8] on span "arrow_back" at bounding box center [17, 7] width 7 height 7
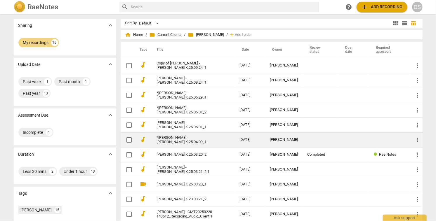
click at [182, 142] on link "*Rachel Kolstad - Rachel.K.25.04.09_1" at bounding box center [188, 140] width 62 height 9
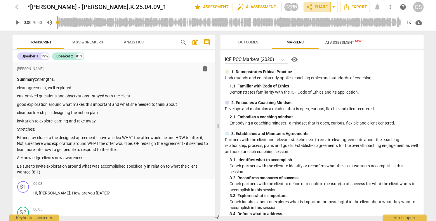
click at [317, 8] on span "share Share" at bounding box center [317, 7] width 22 height 7
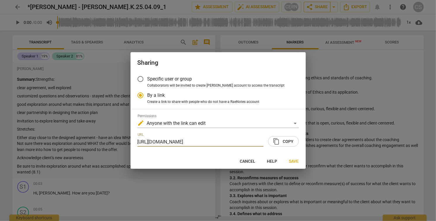
scroll to position [0, 28]
radio input "false"
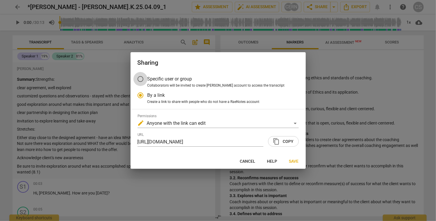
scroll to position [0, 0]
click at [142, 77] on input "Specific user or group" at bounding box center [140, 79] width 14 height 14
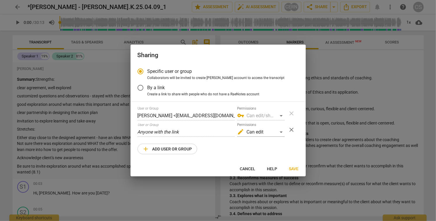
click at [177, 150] on span "add Add user or group" at bounding box center [167, 149] width 50 height 7
radio input "false"
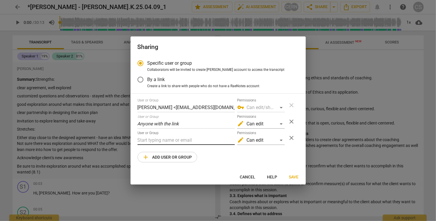
click at [180, 140] on input "text" at bounding box center [186, 140] width 97 height 9
type input "rachel@elevatenorthconsulting.com"
click at [295, 176] on span "Save" at bounding box center [294, 178] width 10 height 6
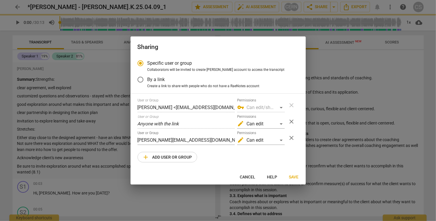
radio input "false"
type input "Rachel Kolstad <rachel@elevatenorthconsulting.com>"
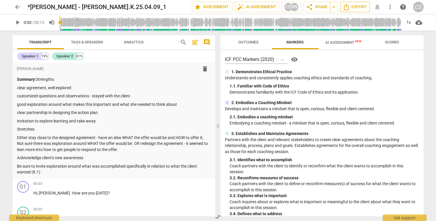
click at [355, 8] on span "Export" at bounding box center [355, 7] width 25 height 7
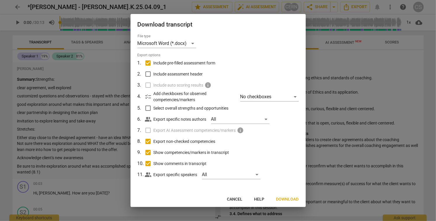
click at [148, 62] on input "Include pre-filled assessment form" at bounding box center [147, 63] width 11 height 11
checkbox input "false"
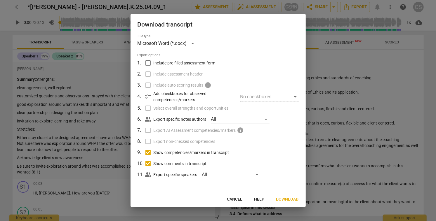
click at [148, 62] on input "Include pre-filled assessment form" at bounding box center [147, 63] width 11 height 11
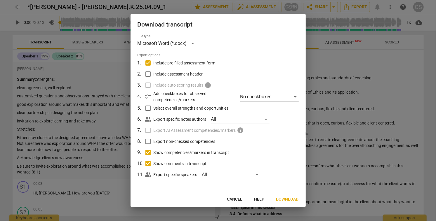
click at [148, 64] on input "Include pre-filled assessment form" at bounding box center [147, 63] width 11 height 11
checkbox input "false"
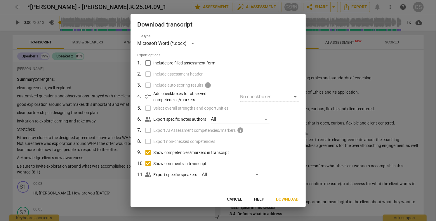
click at [149, 152] on input "Show competencies/markers in transcript" at bounding box center [147, 152] width 11 height 11
checkbox input "false"
click at [149, 164] on input "Show comments in transcript" at bounding box center [147, 163] width 11 height 11
checkbox input "false"
click at [288, 199] on span "Download" at bounding box center [287, 200] width 22 height 6
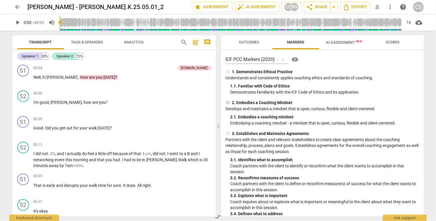
click at [344, 42] on span "AI Assessment New" at bounding box center [344, 42] width 36 height 4
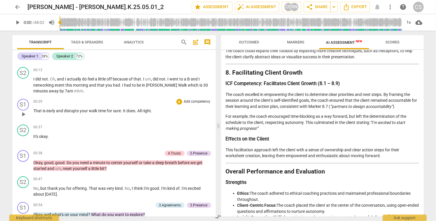
scroll to position [77, 0]
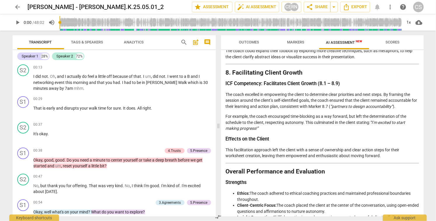
click at [252, 43] on span "Outcomes" at bounding box center [249, 42] width 20 height 4
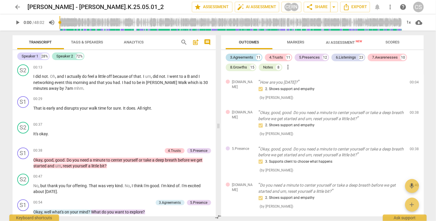
click at [248, 58] on div "3.Agreements" at bounding box center [241, 58] width 23 height 6
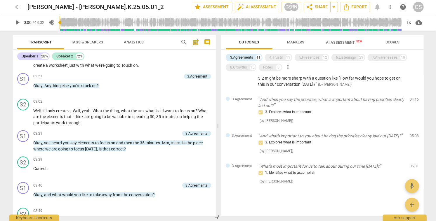
scroll to position [239, 0]
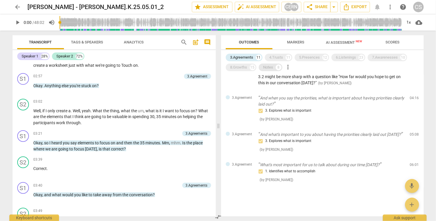
click at [272, 67] on div "Notes" at bounding box center [268, 68] width 10 height 6
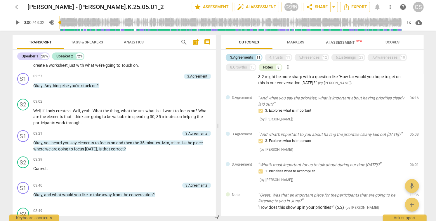
click at [248, 57] on div "3.Agreements" at bounding box center [241, 58] width 23 height 6
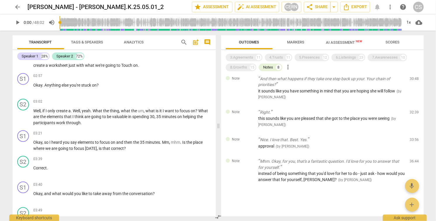
scroll to position [114, 0]
click at [319, 89] on span "it sounds like you have something in mind that you are hoping she will follow" at bounding box center [326, 91] width 137 height 5
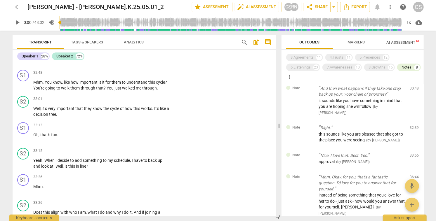
scroll to position [4937, 0]
click at [394, 41] on span "AI Assessment New" at bounding box center [405, 42] width 36 height 4
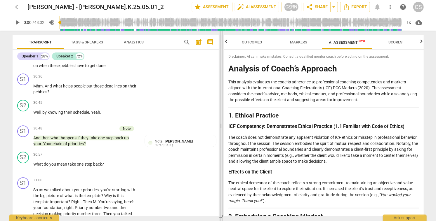
scroll to position [5395, 0]
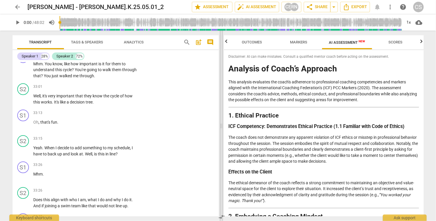
drag, startPoint x: 279, startPoint y: 127, endPoint x: 221, endPoint y: 142, distance: 59.9
click at [221, 142] on span at bounding box center [222, 126] width 4 height 191
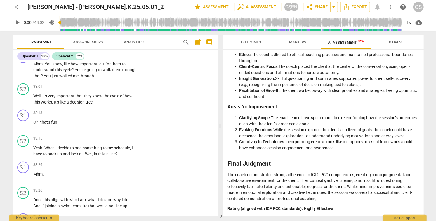
scroll to position [896, 0]
drag, startPoint x: 239, startPoint y: 137, endPoint x: 304, endPoint y: 134, distance: 64.6
click at [304, 134] on li "Evoking Emotions: While the session explored the client’s intellectual goals, t…" at bounding box center [329, 133] width 180 height 12
click at [171, 6] on span "edit" at bounding box center [174, 7] width 7 height 7
click at [27, 6] on div "arrow_back Rachel Kolstad - Rachel.K.25.05.01_2 done clear star Assessment auto…" at bounding box center [218, 6] width 411 height 11
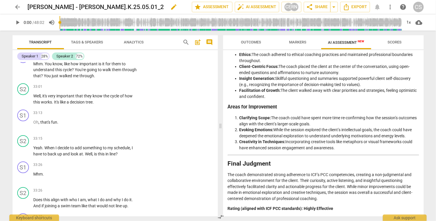
click at [28, 7] on h2 "Rachel Kolstad - Rachel.K.25.05.01_2" at bounding box center [96, 7] width 136 height 7
click at [171, 8] on span "edit" at bounding box center [174, 7] width 7 height 7
click at [28, 6] on input "Rachel Kolstad - Rachel.K.25.05.01_2" at bounding box center [97, 6] width 138 height 11
type input "*Rachel Kolstad - Rachel.K.25.05.01_2"
click at [168, 10] on span "done" at bounding box center [171, 7] width 7 height 7
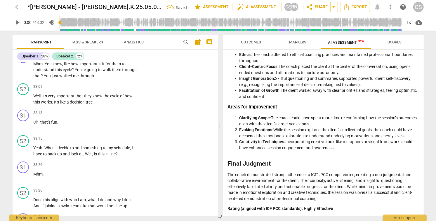
click at [17, 8] on span "arrow_back" at bounding box center [17, 7] width 7 height 7
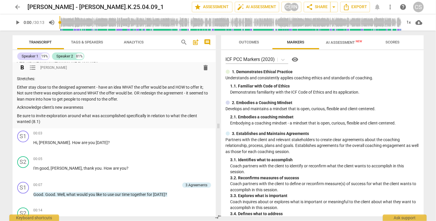
scroll to position [51, 0]
click at [333, 42] on span "AI Assessment New" at bounding box center [344, 42] width 36 height 4
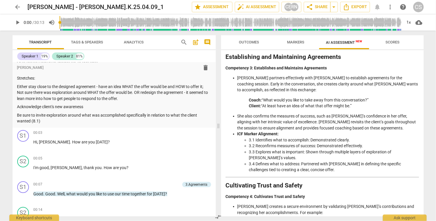
scroll to position [261, 0]
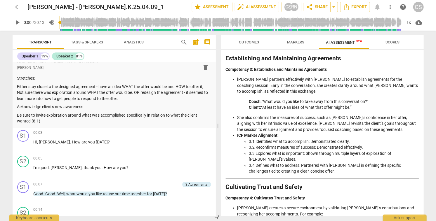
click at [292, 43] on span "Markers" at bounding box center [295, 42] width 17 height 4
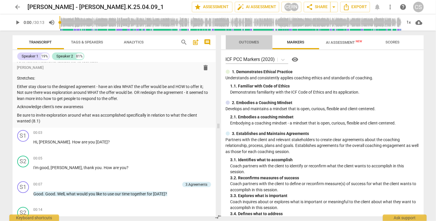
click at [249, 44] on span "Outcomes" at bounding box center [249, 43] width 34 height 8
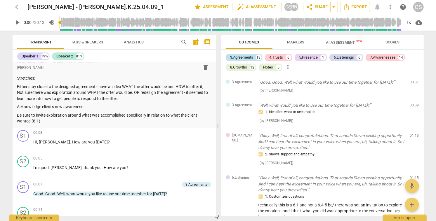
click at [252, 58] on div "3.Agreements" at bounding box center [241, 58] width 23 height 6
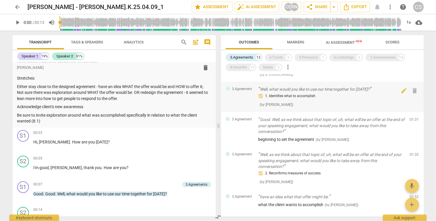
scroll to position [0, 0]
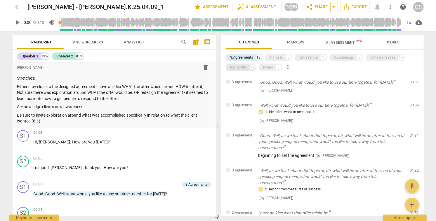
click at [246, 67] on div "8.Growths" at bounding box center [238, 68] width 17 height 6
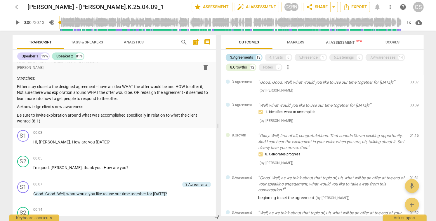
click at [249, 55] on div "3.Agreements" at bounding box center [241, 58] width 23 height 6
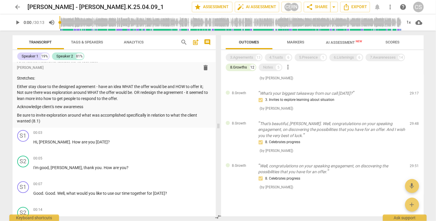
scroll to position [307, 0]
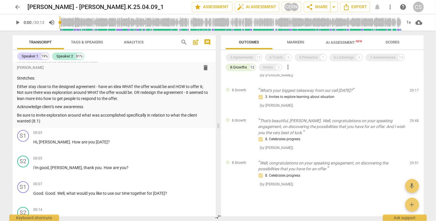
click at [332, 42] on span "AI Assessment New" at bounding box center [344, 42] width 36 height 4
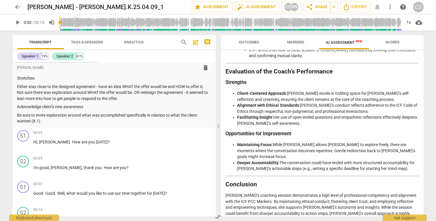
scroll to position [993, 0]
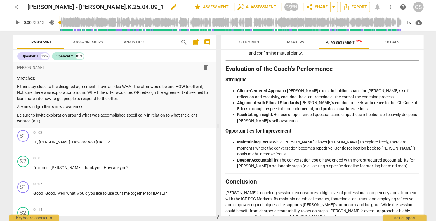
click at [171, 7] on span "edit" at bounding box center [174, 7] width 7 height 7
click at [28, 7] on input "[PERSON_NAME] - [PERSON_NAME].K.25.04.09_1" at bounding box center [97, 6] width 138 height 11
type input "*Rachel Kolstad - Rachel.K.25.04.09_1"
click at [168, 8] on span "done" at bounding box center [171, 7] width 7 height 7
click at [19, 7] on span "arrow_back" at bounding box center [17, 7] width 7 height 7
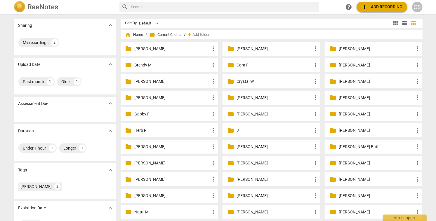
click at [344, 65] on p "[PERSON_NAME]" at bounding box center [376, 65] width 75 height 6
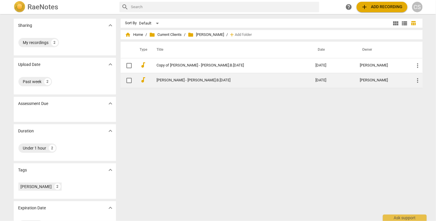
click at [227, 78] on td "[PERSON_NAME] - [PERSON_NAME].B.[DATE]" at bounding box center [230, 80] width 161 height 15
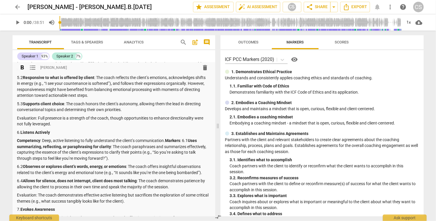
scroll to position [580, 0]
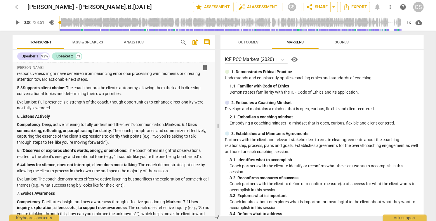
click at [250, 42] on span "Outcomes" at bounding box center [248, 42] width 20 height 4
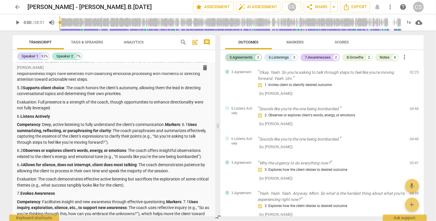
click at [250, 42] on span "Outcomes" at bounding box center [248, 42] width 20 height 4
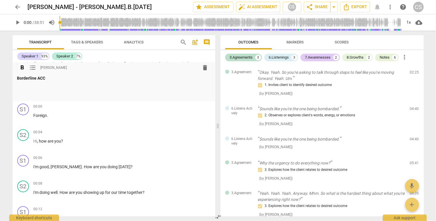
scroll to position [980, 0]
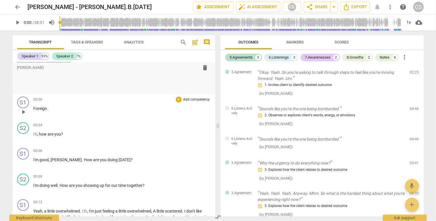
click at [24, 112] on span "play_arrow" at bounding box center [23, 112] width 7 height 7
click at [23, 112] on span "pause" at bounding box center [23, 112] width 7 height 7
click at [23, 112] on span "play_arrow" at bounding box center [23, 112] width 7 height 7
click at [52, 108] on p "Foreign ." at bounding box center [122, 109] width 177 height 6
type input "9"
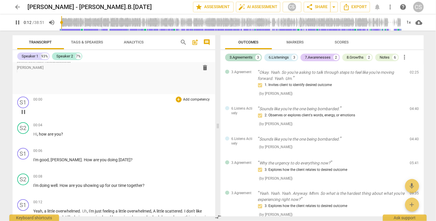
click at [64, 112] on p at bounding box center [122, 112] width 177 height 12
click at [31, 101] on div "S1 play_arrow pause" at bounding box center [25, 107] width 16 height 21
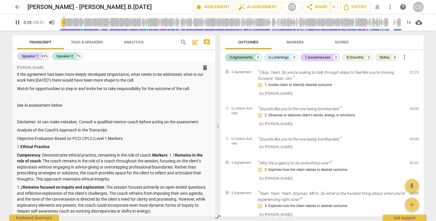
scroll to position [0, 0]
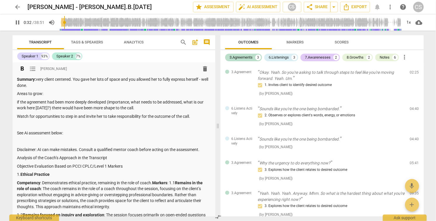
click at [137, 108] on p "if the agreement had been more deeply developed (importance, what needs to be a…" at bounding box center [113, 105] width 193 height 12
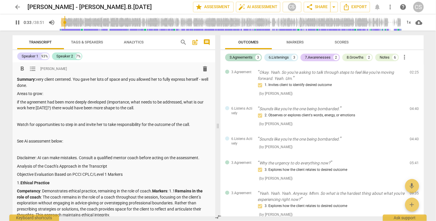
type input "34"
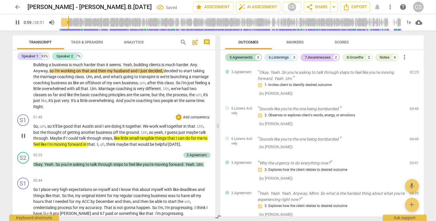
click at [24, 137] on span "pause" at bounding box center [23, 136] width 7 height 7
type input "60"
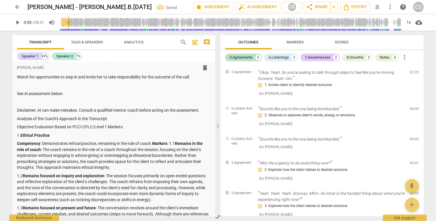
scroll to position [0, 0]
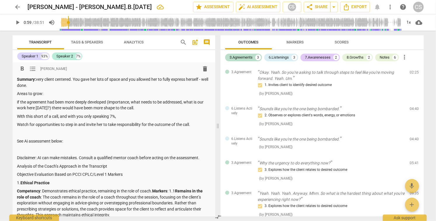
click at [122, 117] on p "With this short of a call, and with you only speaking 7%," at bounding box center [113, 117] width 193 height 6
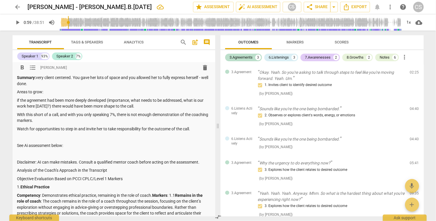
scroll to position [1, 0]
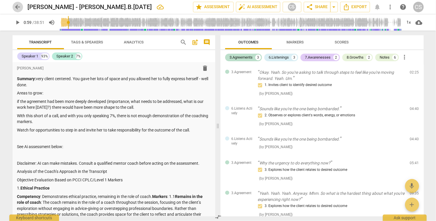
click at [20, 6] on span "arrow_back" at bounding box center [17, 7] width 7 height 7
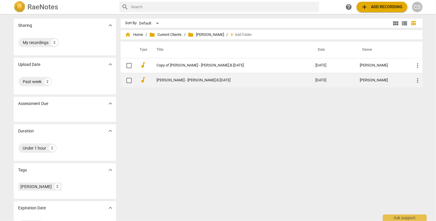
click at [175, 80] on link "[PERSON_NAME] - [PERSON_NAME].B.[DATE]" at bounding box center [226, 80] width 138 height 4
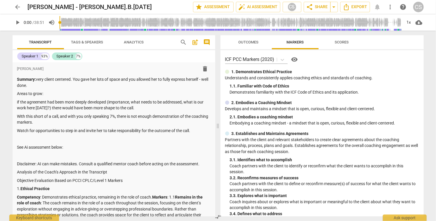
click at [246, 41] on span "Outcomes" at bounding box center [248, 42] width 20 height 4
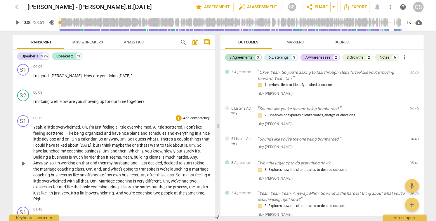
scroll to position [1079, 0]
click at [22, 105] on span "play_arrow" at bounding box center [23, 104] width 7 height 7
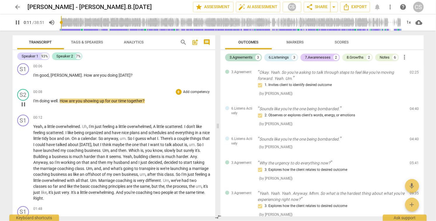
click at [22, 105] on span "pause" at bounding box center [23, 104] width 7 height 7
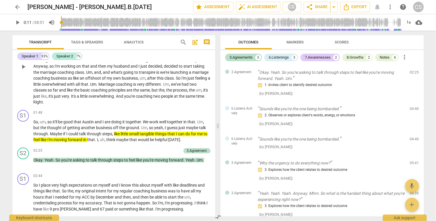
scroll to position [1177, 0]
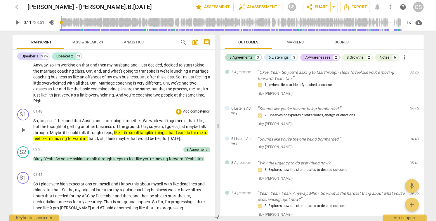
click at [165, 126] on span "I" at bounding box center [166, 126] width 2 height 5
click at [24, 131] on span "pause" at bounding box center [23, 130] width 7 height 7
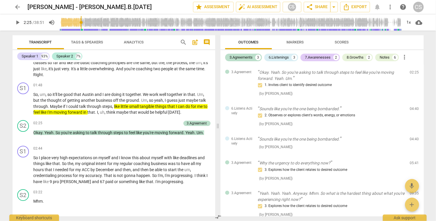
scroll to position [1203, 0]
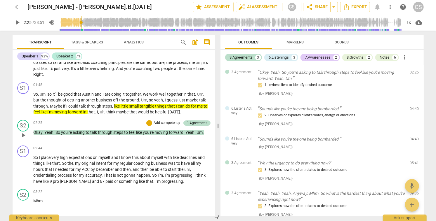
click at [23, 136] on span "play_arrow" at bounding box center [23, 135] width 7 height 7
click at [23, 135] on span "pause" at bounding box center [23, 135] width 7 height 7
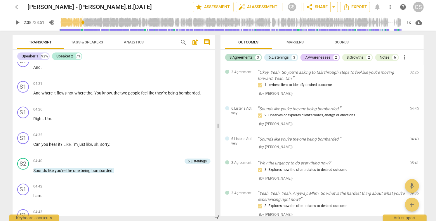
scroll to position [1458, 0]
click at [97, 93] on span "You" at bounding box center [99, 93] width 8 height 5
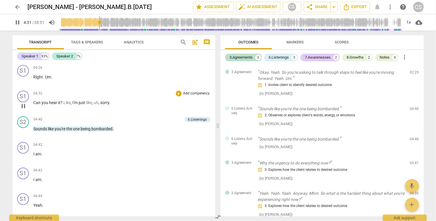
scroll to position [1501, 0]
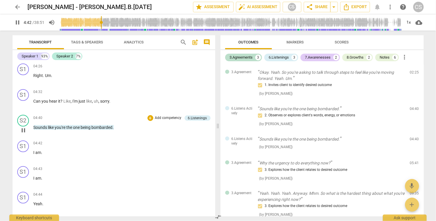
click at [23, 131] on span "pause" at bounding box center [23, 130] width 7 height 7
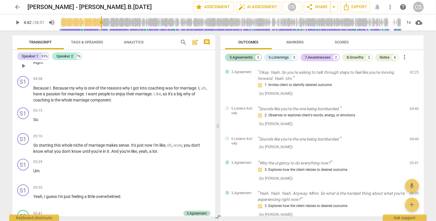
scroll to position [1746, 0]
click at [24, 95] on span "play_arrow" at bounding box center [23, 94] width 7 height 7
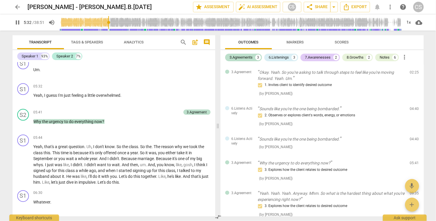
scroll to position [1847, 0]
click at [23, 98] on span "pause" at bounding box center [23, 98] width 7 height 7
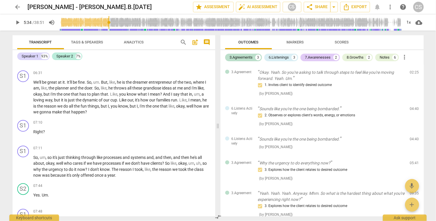
scroll to position [1994, 0]
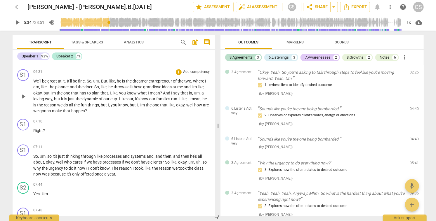
click at [137, 105] on span "but" at bounding box center [133, 105] width 7 height 5
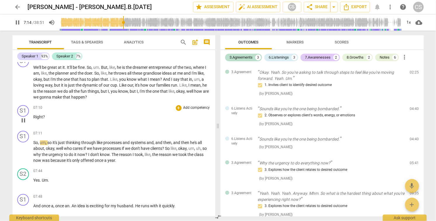
scroll to position [2008, 0]
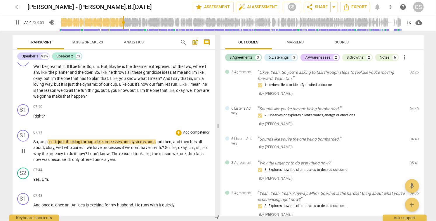
click at [25, 150] on span "pause" at bounding box center [23, 151] width 7 height 7
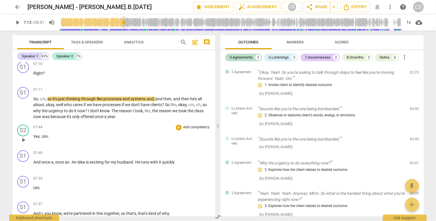
scroll to position [2049, 0]
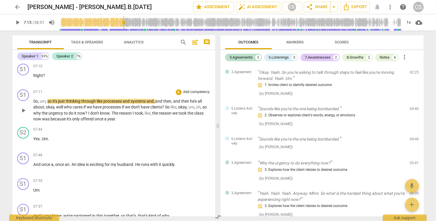
click at [62, 101] on span "just" at bounding box center [62, 101] width 8 height 5
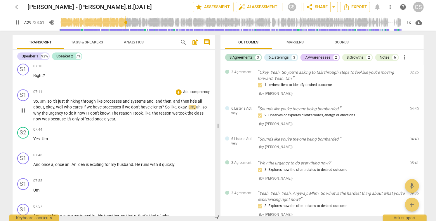
click at [23, 111] on span "pause" at bounding box center [23, 110] width 7 height 7
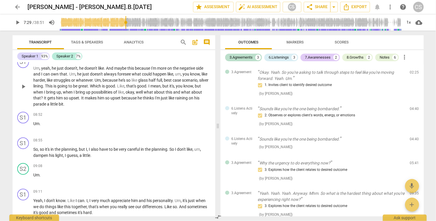
scroll to position [2250, 0]
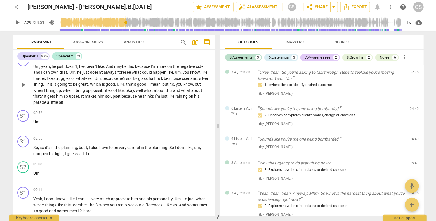
click at [79, 72] on span "he" at bounding box center [79, 72] width 5 height 5
click at [24, 86] on span "pause" at bounding box center [23, 84] width 7 height 7
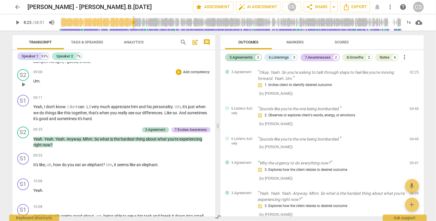
scroll to position [2343, 0]
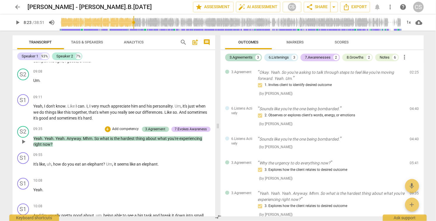
click at [25, 142] on span "play_arrow" at bounding box center [23, 141] width 7 height 7
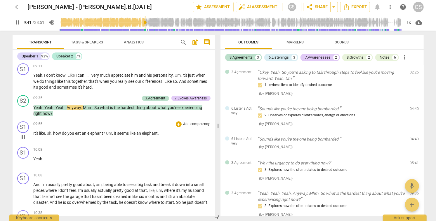
scroll to position [2375, 0]
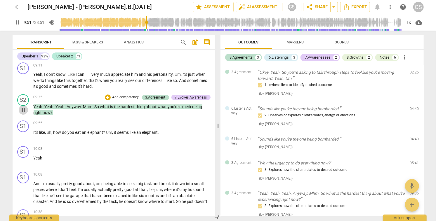
click at [23, 112] on span "pause" at bounding box center [23, 110] width 7 height 7
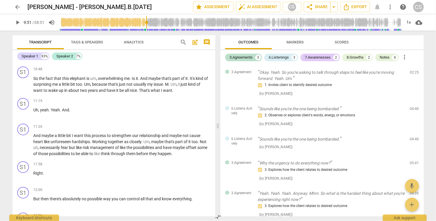
scroll to position [2598, 0]
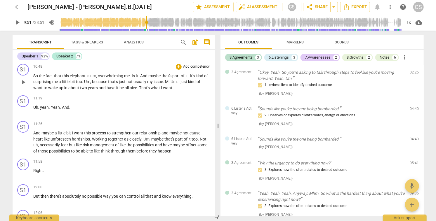
click at [145, 90] on span "That's" at bounding box center [145, 88] width 12 height 5
click at [24, 86] on span "pause" at bounding box center [23, 82] width 7 height 7
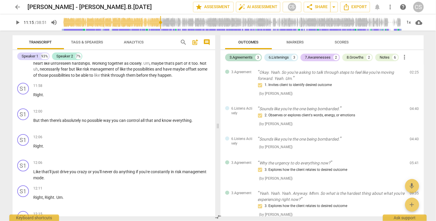
scroll to position [2673, 0]
click at [126, 78] on span "through" at bounding box center [118, 76] width 15 height 5
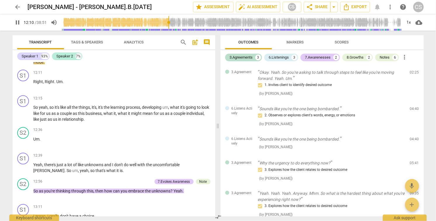
scroll to position [2791, 0]
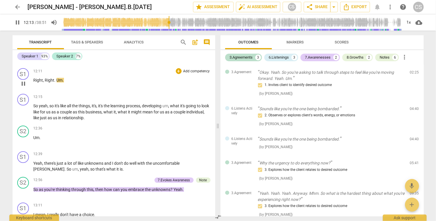
click at [23, 87] on span "pause" at bounding box center [23, 83] width 7 height 7
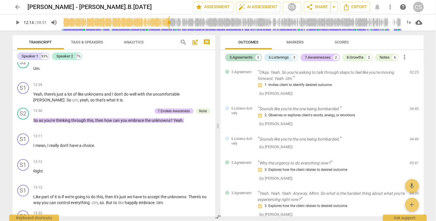
scroll to position [2862, 0]
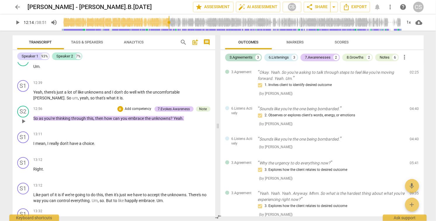
click at [24, 125] on span "play_arrow" at bounding box center [23, 121] width 7 height 7
click at [24, 125] on span "pause" at bounding box center [23, 121] width 7 height 7
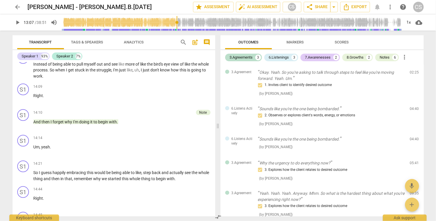
scroll to position [3097, 0]
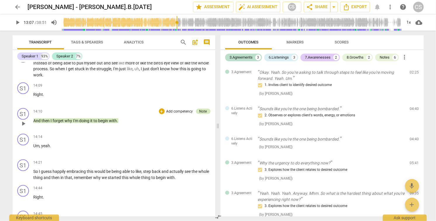
click at [202, 114] on div "Note" at bounding box center [203, 111] width 8 height 5
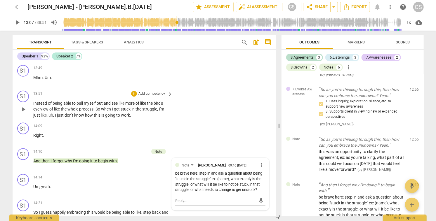
scroll to position [3061, 0]
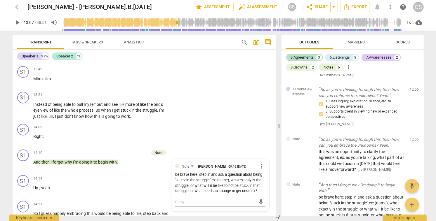
click at [35, 55] on span "So" at bounding box center [36, 52] width 5 height 5
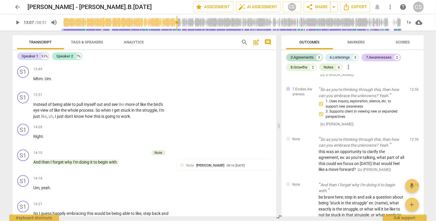
click at [35, 55] on span "So" at bounding box center [36, 52] width 5 height 5
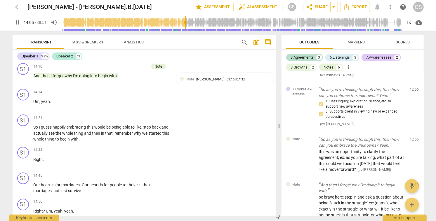
scroll to position [3148, 0]
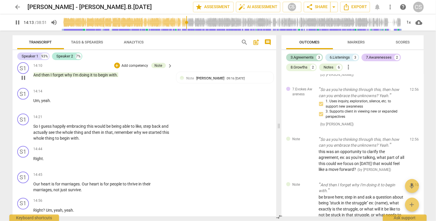
click at [23, 81] on span "pause" at bounding box center [23, 77] width 7 height 7
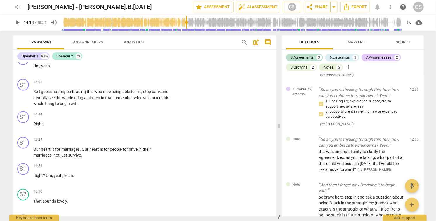
scroll to position [3184, 0]
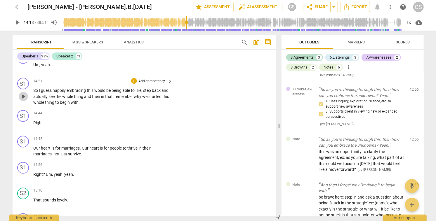
click at [24, 100] on span "play_arrow" at bounding box center [23, 96] width 7 height 7
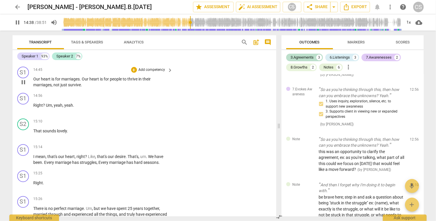
scroll to position [3256, 0]
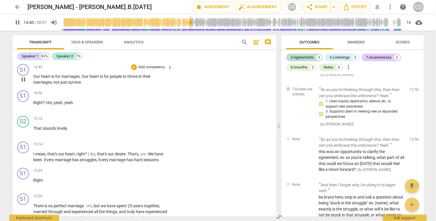
click at [80, 85] on span "survive" at bounding box center [74, 82] width 13 height 5
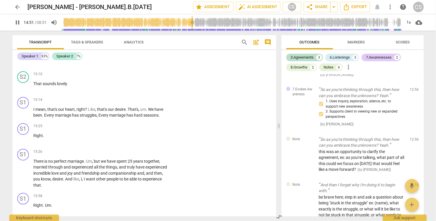
scroll to position [3304, 0]
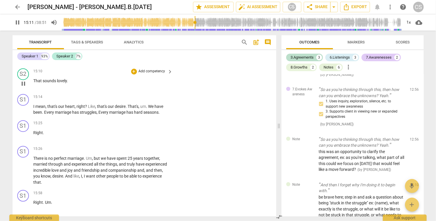
click at [23, 88] on span "pause" at bounding box center [23, 84] width 7 height 7
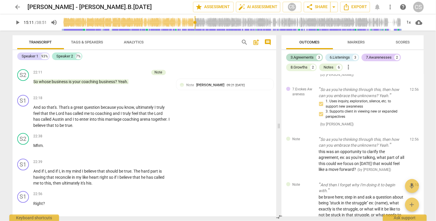
scroll to position [4698, 0]
click at [25, 88] on span "play_arrow" at bounding box center [23, 84] width 7 height 7
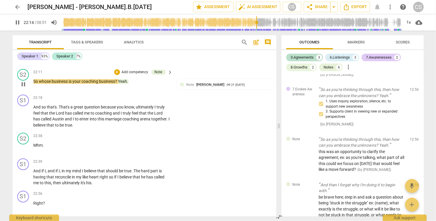
click at [23, 88] on span "pause" at bounding box center [23, 84] width 7 height 7
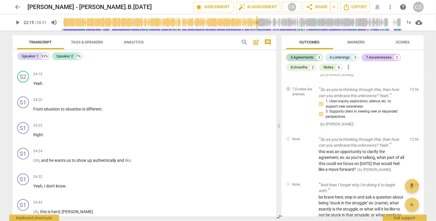
scroll to position [5170, 0]
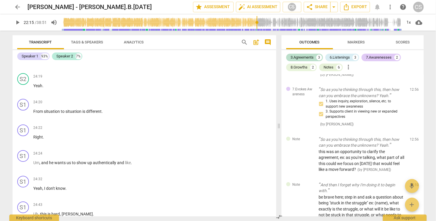
click at [37, 43] on p "And I can believe that . But how that functionally plays out in real life is to…" at bounding box center [102, 37] width 136 height 12
click at [23, 41] on span "play_arrow" at bounding box center [23, 37] width 7 height 7
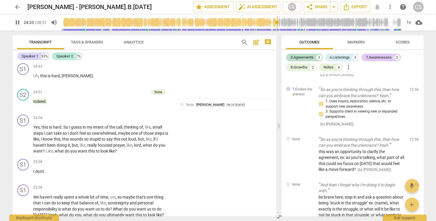
scroll to position [5309, 0]
click at [23, 107] on span "pause" at bounding box center [23, 103] width 7 height 7
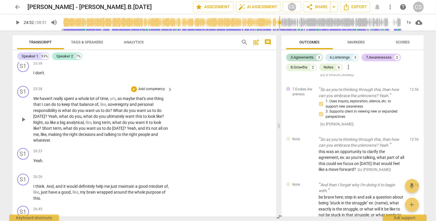
scroll to position [5407, 0]
click at [38, 30] on span "Yes" at bounding box center [37, 28] width 6 height 5
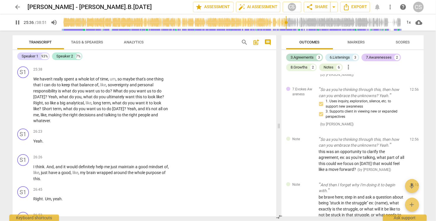
scroll to position [5427, 0]
click at [23, 59] on span "pause" at bounding box center [23, 55] width 7 height 7
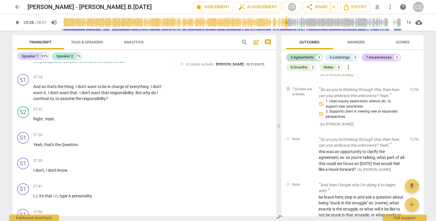
scroll to position [5615, 0]
click at [23, 68] on span "play_arrow" at bounding box center [23, 64] width 7 height 7
click at [23, 68] on span "pause" at bounding box center [23, 64] width 7 height 7
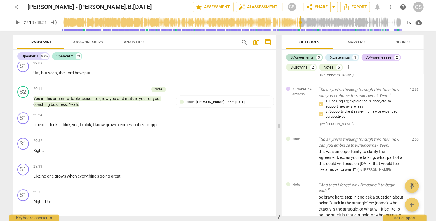
scroll to position [6022, 0]
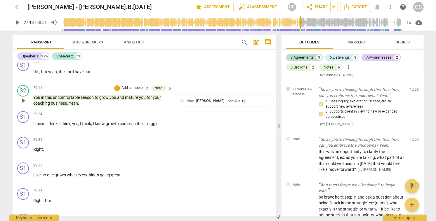
click at [22, 104] on span "play_arrow" at bounding box center [23, 100] width 7 height 7
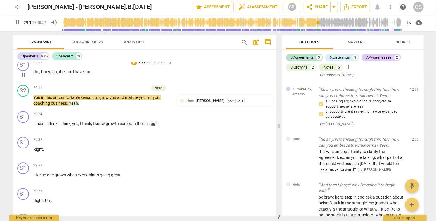
click at [44, 74] on span "but" at bounding box center [44, 71] width 7 height 5
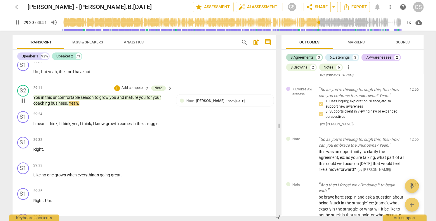
click at [23, 104] on span "pause" at bounding box center [23, 100] width 7 height 7
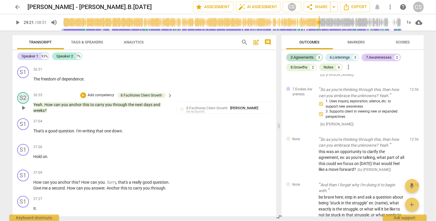
scroll to position [7984, 0]
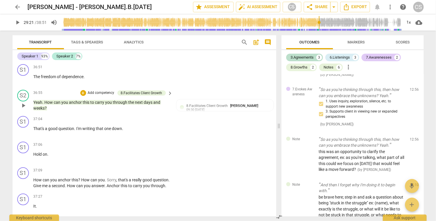
click at [22, 109] on span "play_arrow" at bounding box center [23, 105] width 7 height 7
click at [22, 109] on span "pause" at bounding box center [23, 105] width 7 height 7
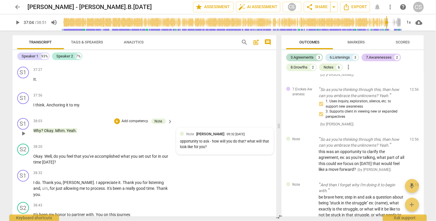
scroll to position [8111, 0]
type input "2224"
